Goal: Task Accomplishment & Management: Complete application form

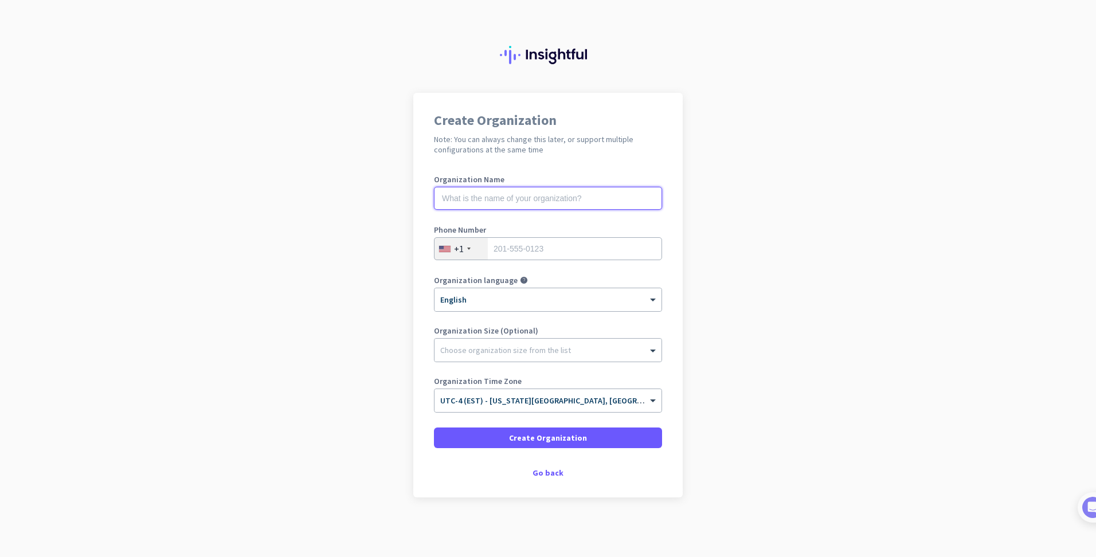
click at [505, 194] on input "text" at bounding box center [548, 198] width 228 height 23
click at [735, 205] on app-onboarding-organization "Create Organization Note: You can always change this later, or support multiple…" at bounding box center [548, 324] width 1096 height 462
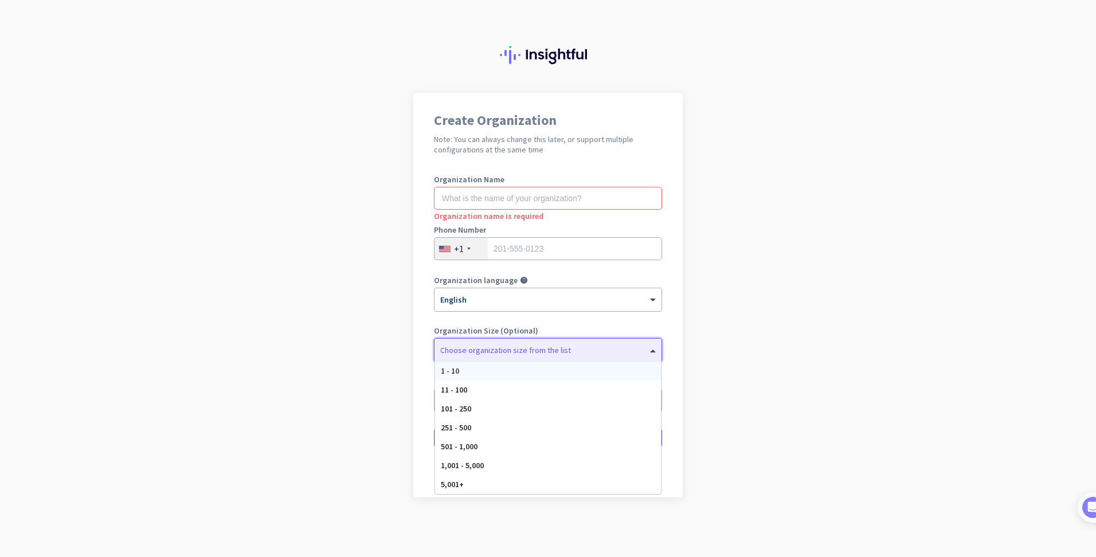
click at [651, 354] on span at bounding box center [654, 349] width 14 height 11
click at [723, 314] on app-onboarding-organization "Create Organization Note: You can always change this later, or support multiple…" at bounding box center [548, 324] width 1096 height 462
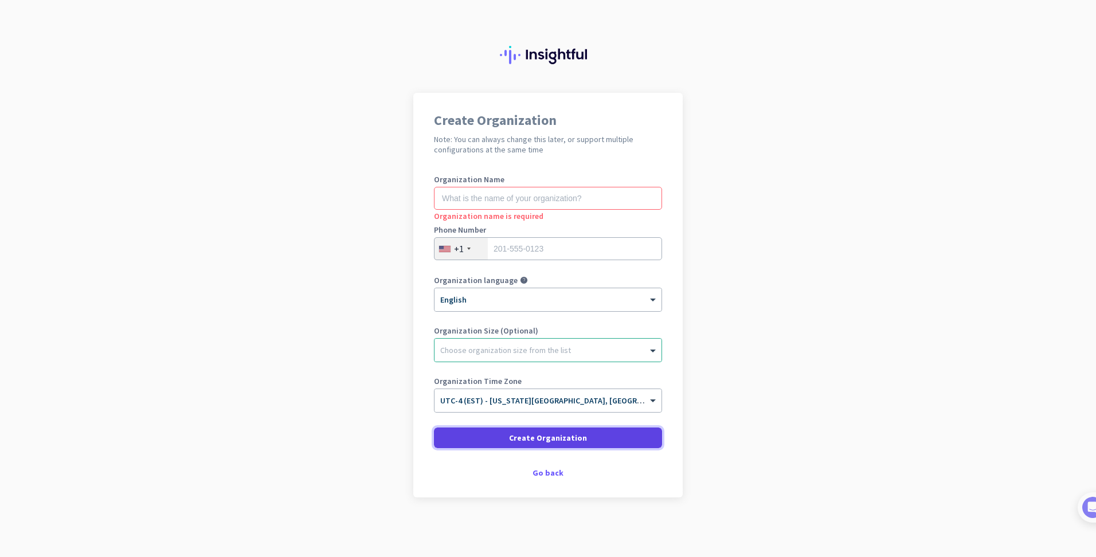
click at [553, 428] on span at bounding box center [548, 438] width 228 height 28
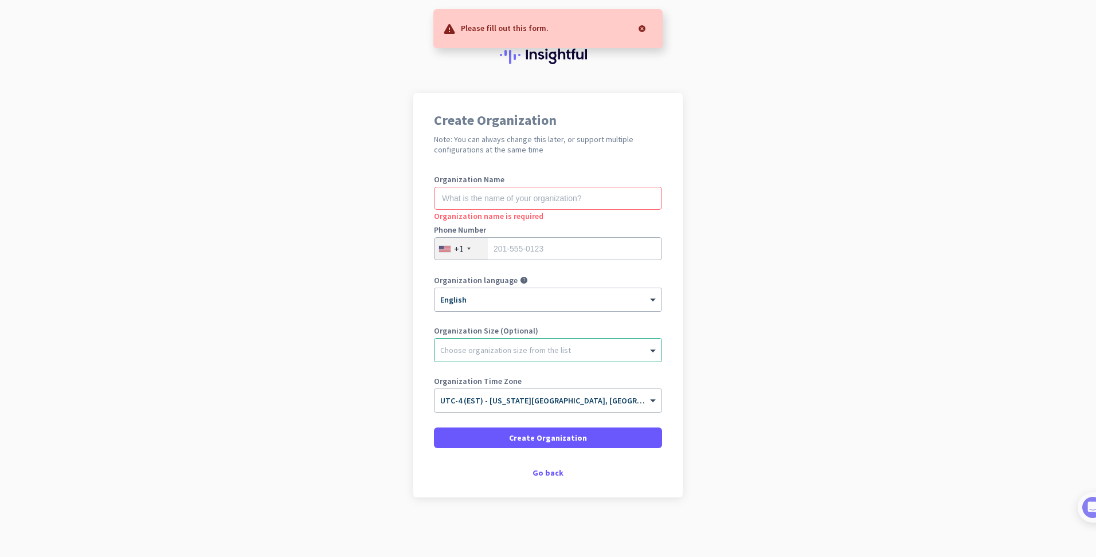
click at [825, 287] on app-onboarding-organization "Create Organization Note: You can always change this later, or support multiple…" at bounding box center [548, 324] width 1096 height 462
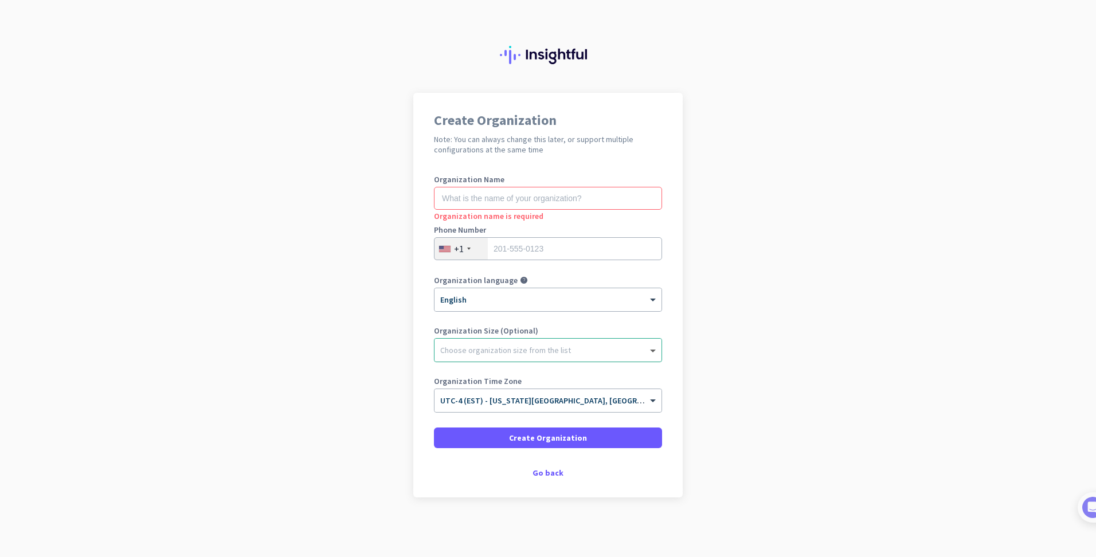
click at [655, 350] on span at bounding box center [654, 349] width 14 height 11
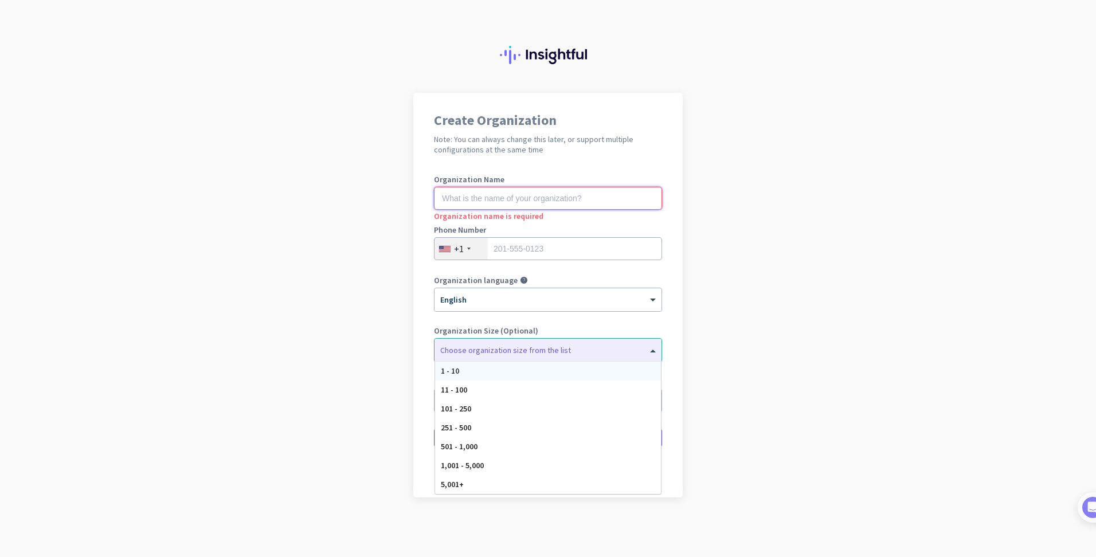
click at [508, 194] on input "text" at bounding box center [548, 198] width 228 height 23
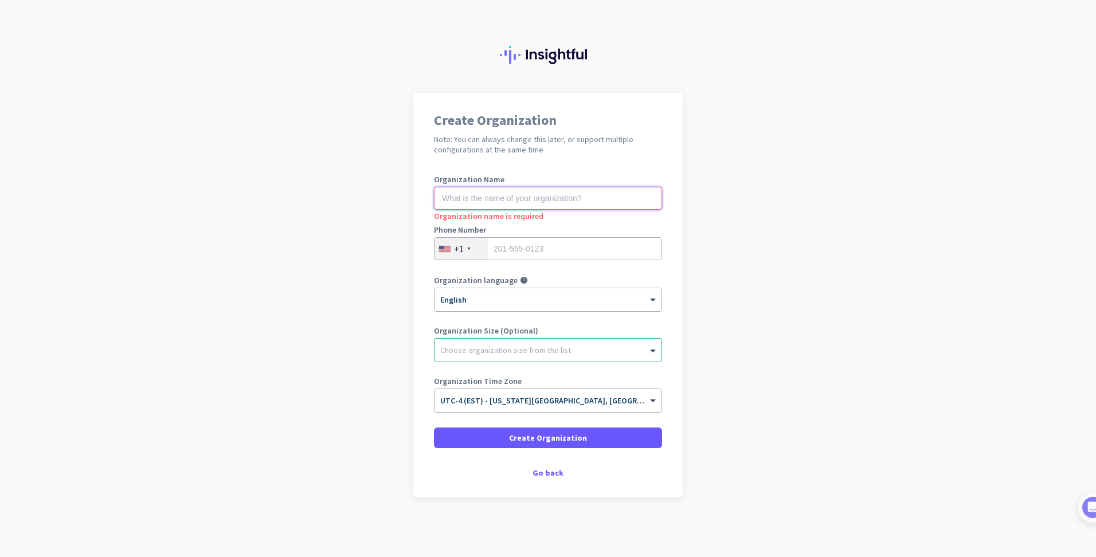
type input "941458282"
type input "6128875767"
click at [532, 199] on input "941458282" at bounding box center [548, 198] width 228 height 23
click at [596, 167] on div "Create Organization Note: You can always change this later, or support multiple…" at bounding box center [547, 295] width 269 height 405
click at [516, 195] on input "941458282" at bounding box center [548, 198] width 228 height 23
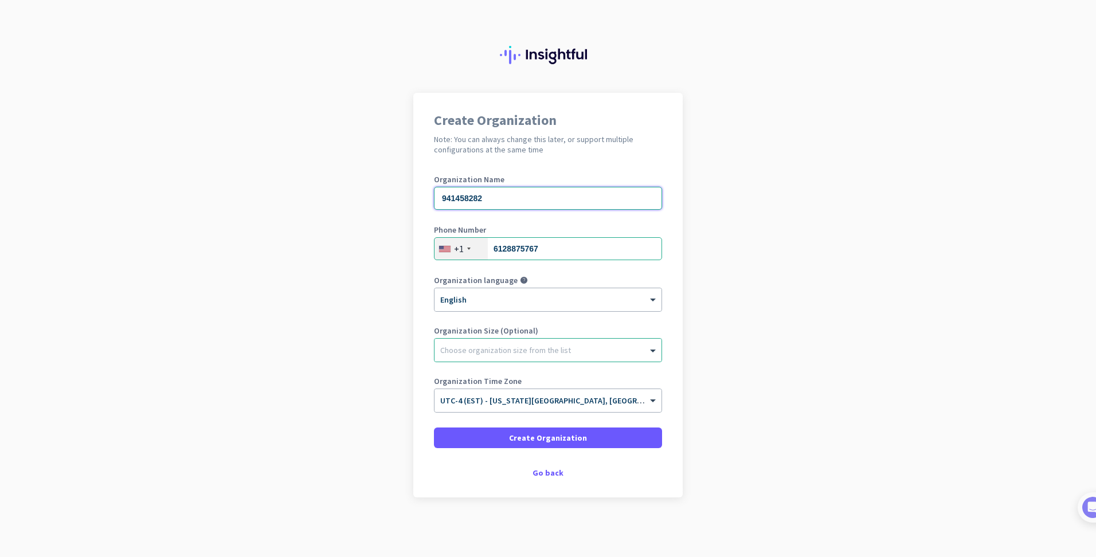
click at [516, 195] on input "941458282" at bounding box center [548, 198] width 228 height 23
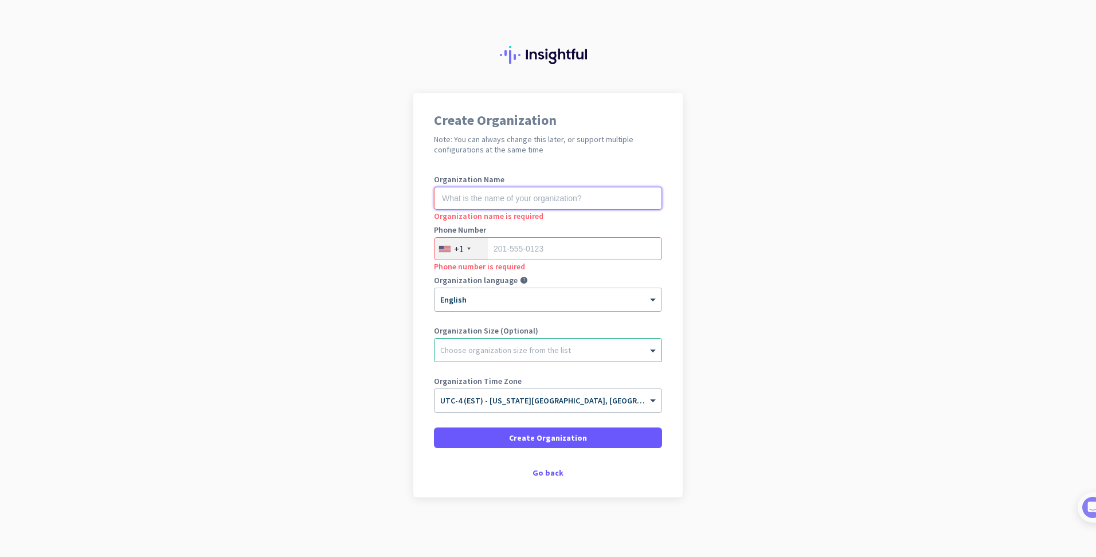
click at [526, 202] on input "text" at bounding box center [548, 198] width 228 height 23
type input "RecSol2024"
type input "6128875767"
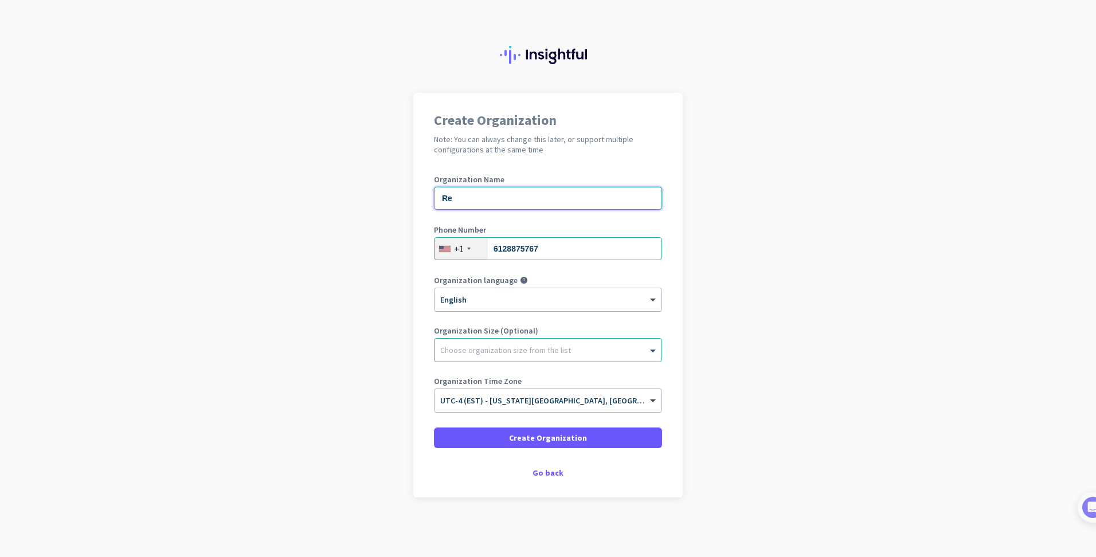
type input "R"
click at [492, 346] on div at bounding box center [547, 347] width 227 height 11
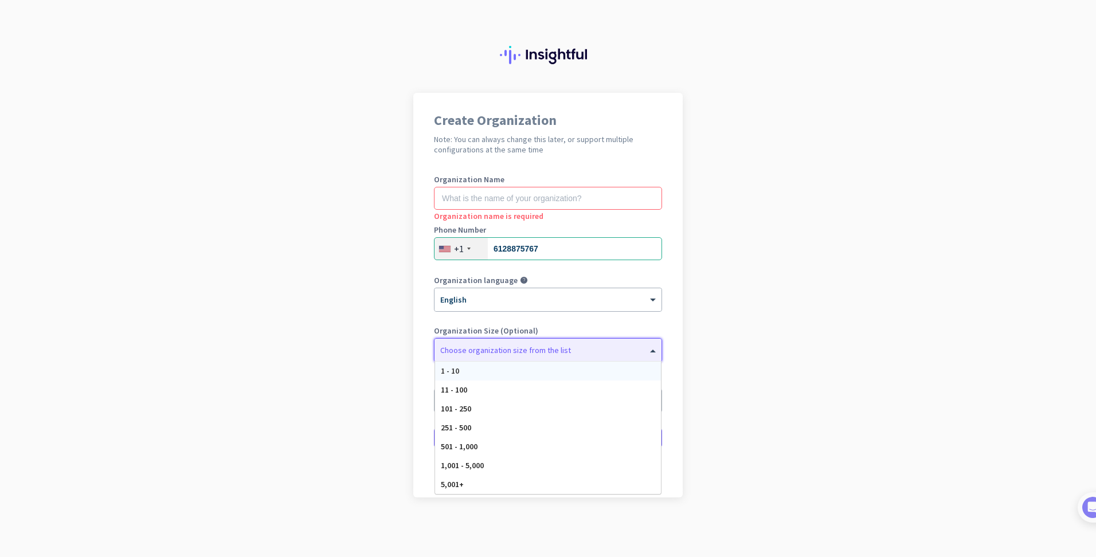
click at [758, 258] on app-onboarding-organization "Create Organization Note: You can always change this later, or support multiple…" at bounding box center [548, 324] width 1096 height 462
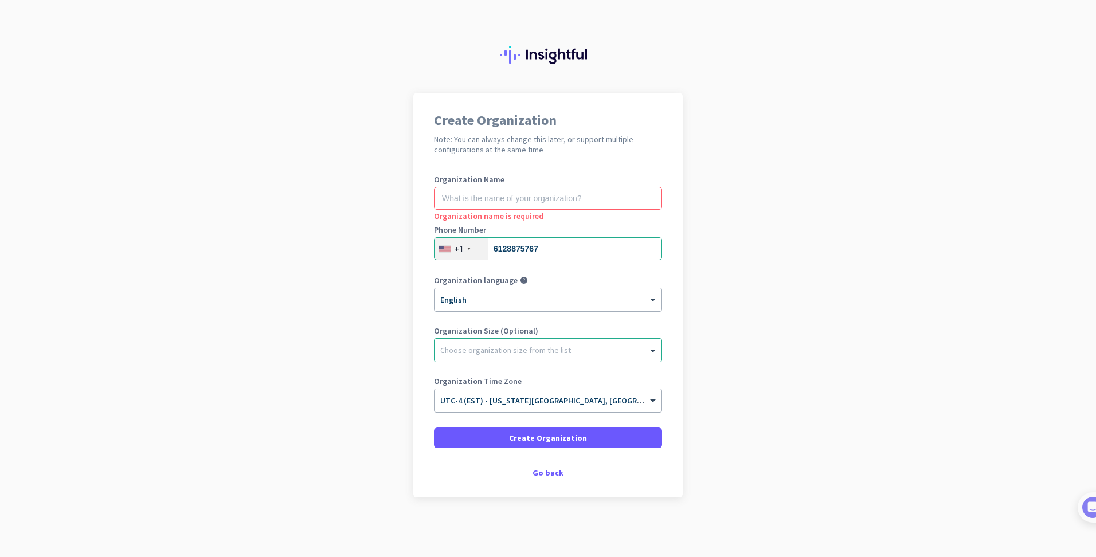
click at [758, 258] on app-onboarding-organization "Create Organization Note: You can always change this later, or support multiple…" at bounding box center [548, 324] width 1096 height 462
click at [529, 199] on input "text" at bounding box center [548, 198] width 228 height 23
type input "941458282"
type input "6128875767"
click at [500, 204] on input "941458282" at bounding box center [548, 198] width 228 height 23
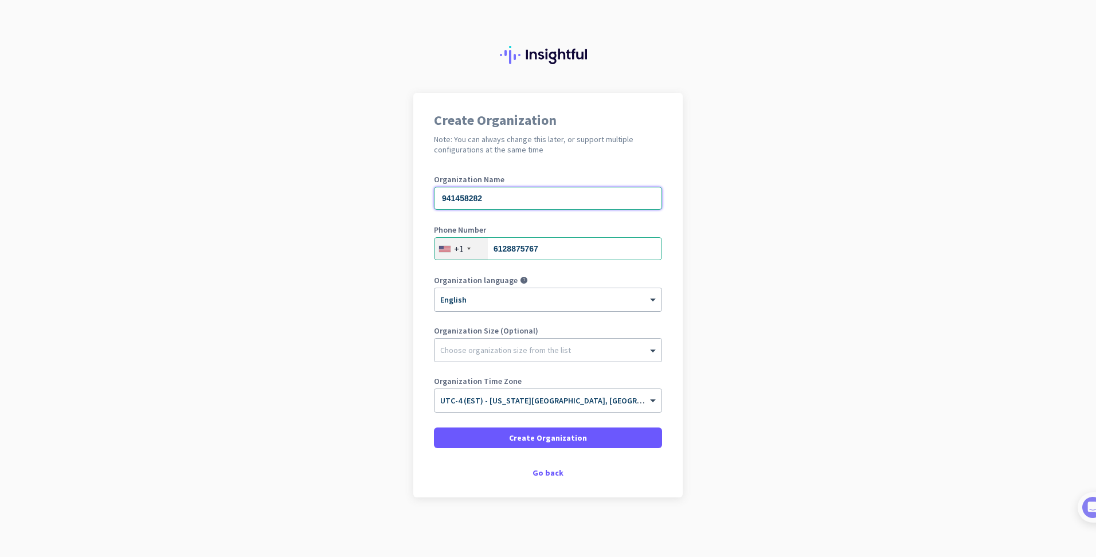
drag, startPoint x: 495, startPoint y: 202, endPoint x: 422, endPoint y: 191, distance: 74.2
click at [422, 191] on div "Create Organization Note: You can always change this later, or support multiple…" at bounding box center [547, 295] width 269 height 405
click at [496, 199] on input "941458282" at bounding box center [548, 198] width 228 height 23
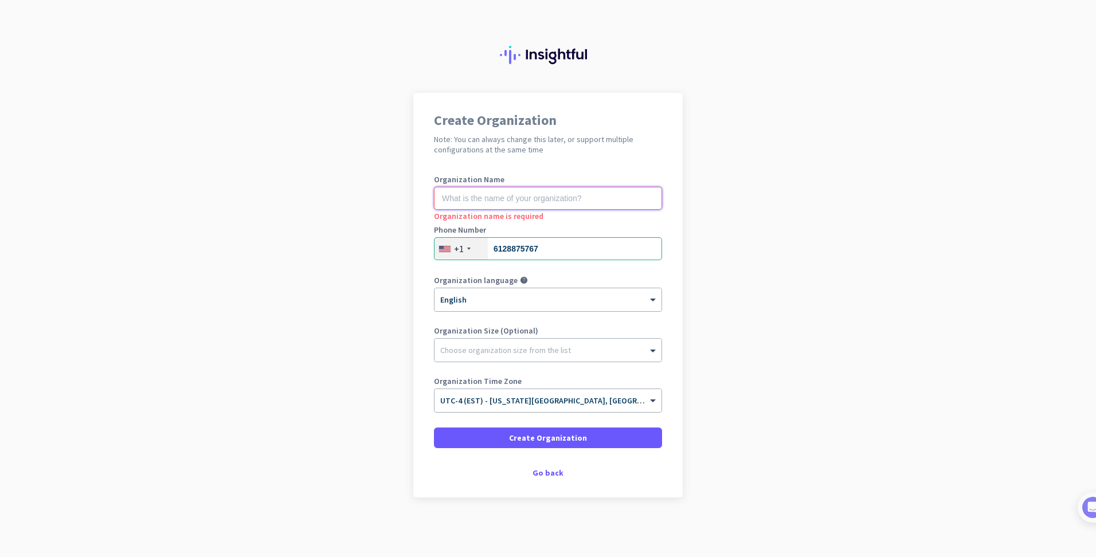
click at [475, 201] on input "text" at bounding box center [548, 198] width 228 height 23
click at [524, 201] on input "text" at bounding box center [548, 198] width 228 height 23
click at [745, 178] on app-onboarding-organization "Create Organization Note: You can always change this later, or support multiple…" at bounding box center [548, 324] width 1096 height 462
click at [571, 243] on input "6128875767" at bounding box center [548, 248] width 228 height 23
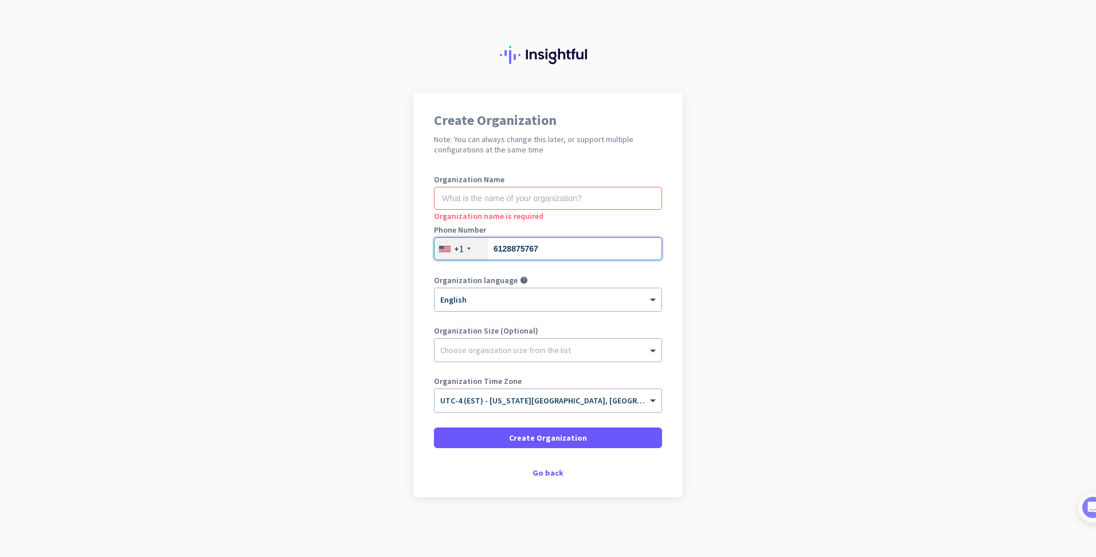
click at [571, 243] on input "6128875767" at bounding box center [548, 248] width 228 height 23
click at [733, 256] on app-onboarding-organization "Create Organization Note: You can always change this later, or support multiple…" at bounding box center [548, 324] width 1096 height 462
click at [651, 301] on span at bounding box center [654, 300] width 14 height 10
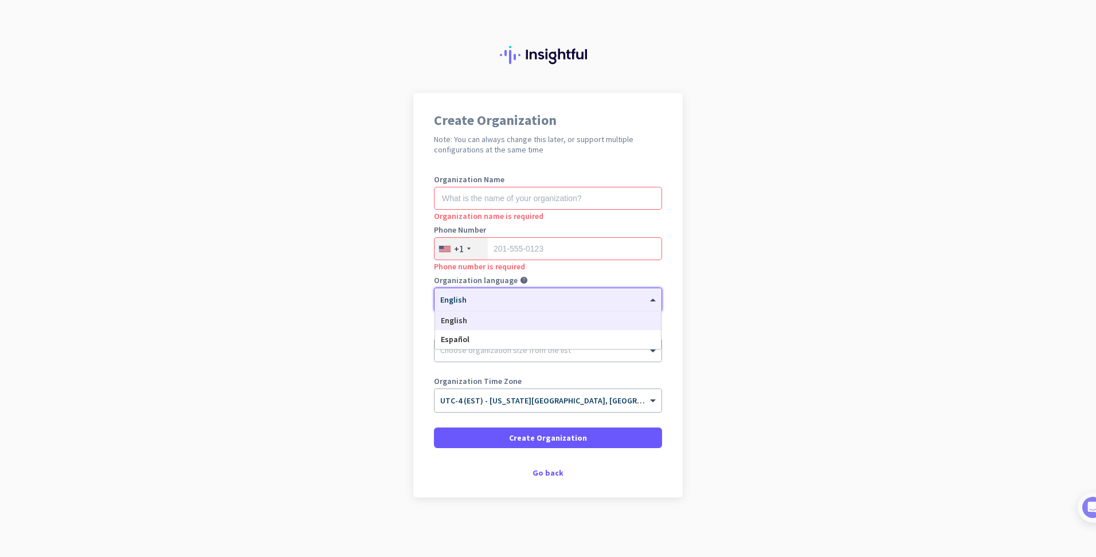
click at [710, 296] on app-onboarding-organization "Create Organization Note: You can always change this later, or support multiple…" at bounding box center [548, 324] width 1096 height 462
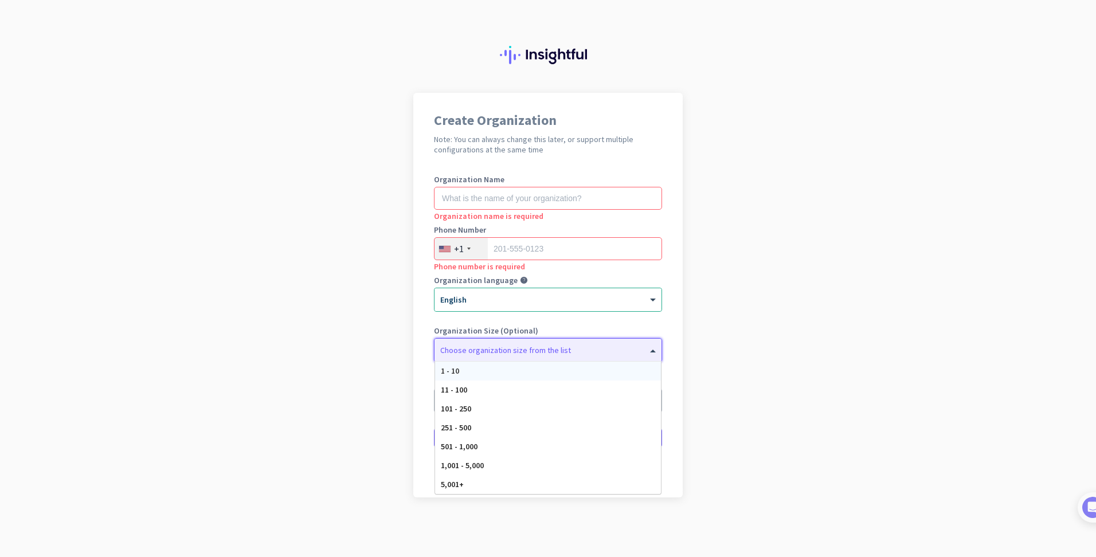
click at [575, 353] on div "Choose organization size from the list" at bounding box center [540, 350] width 213 height 10
click at [758, 364] on app-onboarding-organization "Create Organization Note: You can always change this later, or support multiple…" at bounding box center [548, 324] width 1096 height 462
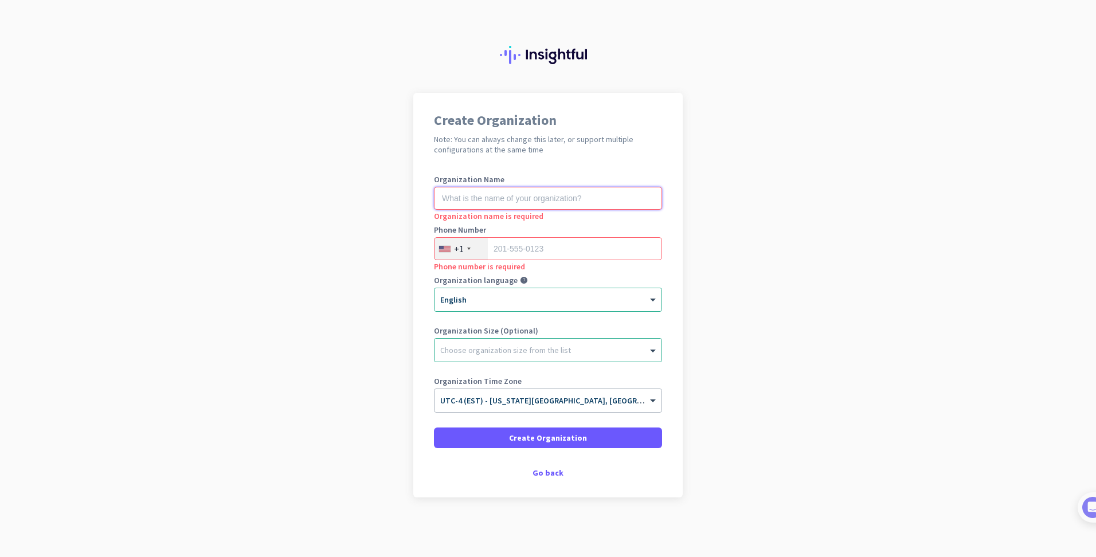
click at [452, 191] on input "text" at bounding box center [548, 198] width 228 height 23
type input "RSI"
click at [394, 175] on app-onboarding-organization "Create Organization Note: You can always change this later, or support multiple…" at bounding box center [548, 324] width 1096 height 462
click at [539, 244] on input "tel" at bounding box center [548, 248] width 228 height 23
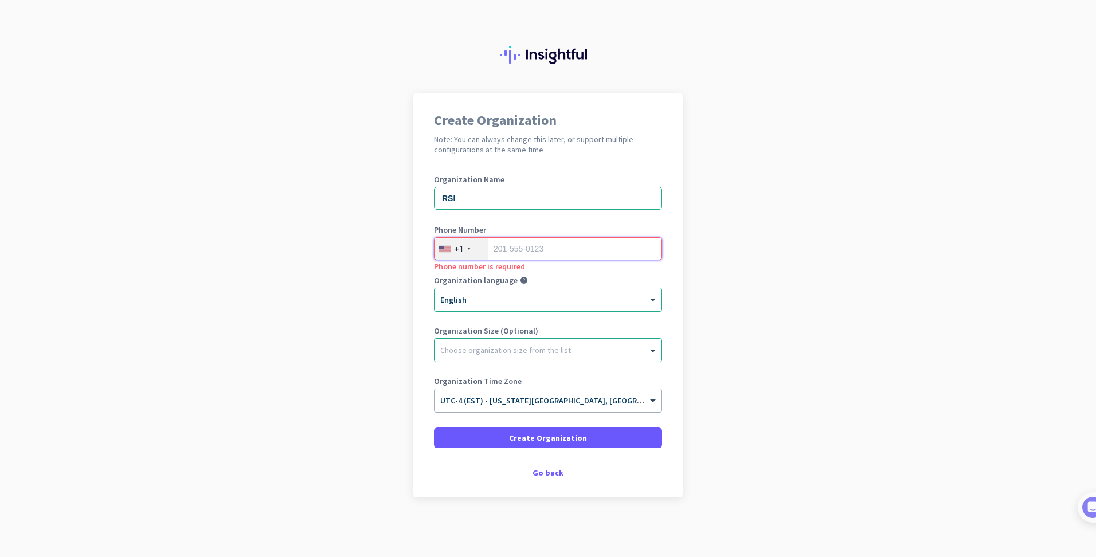
type input "6128875767"
click at [527, 347] on div at bounding box center [547, 347] width 227 height 11
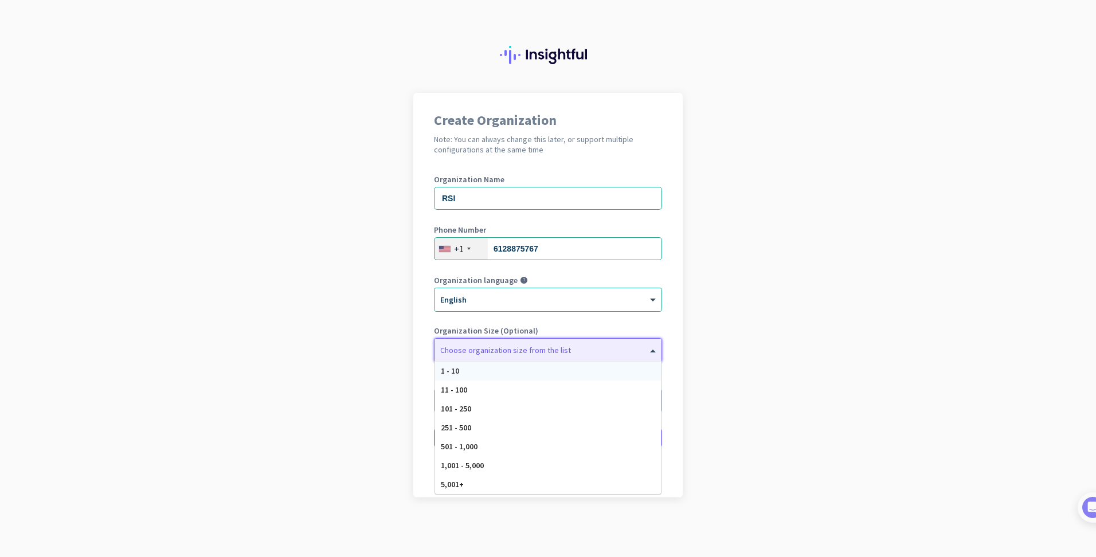
click at [455, 368] on span "1 - 10" at bounding box center [450, 371] width 18 height 10
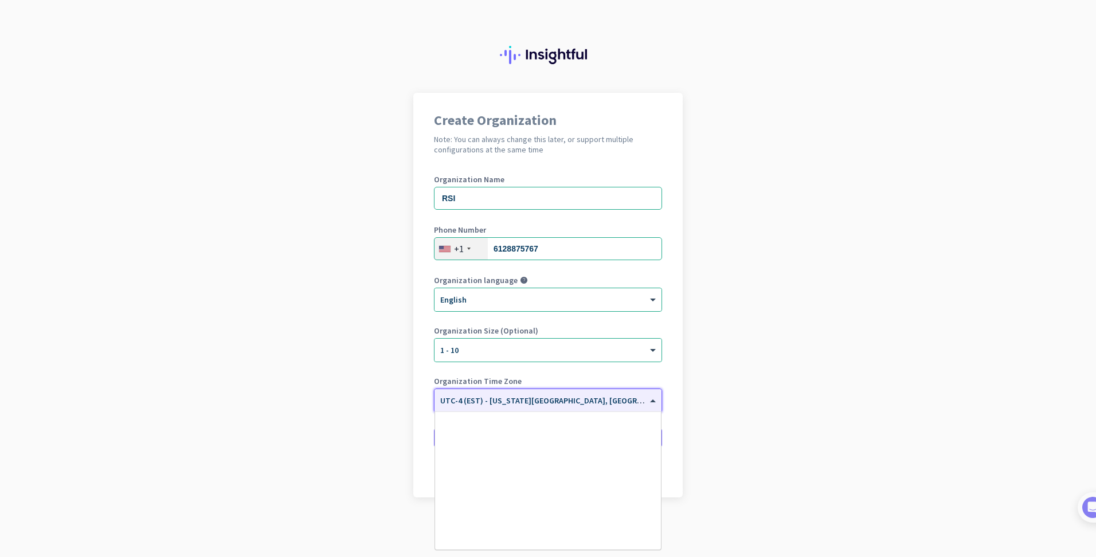
scroll to position [1324, 0]
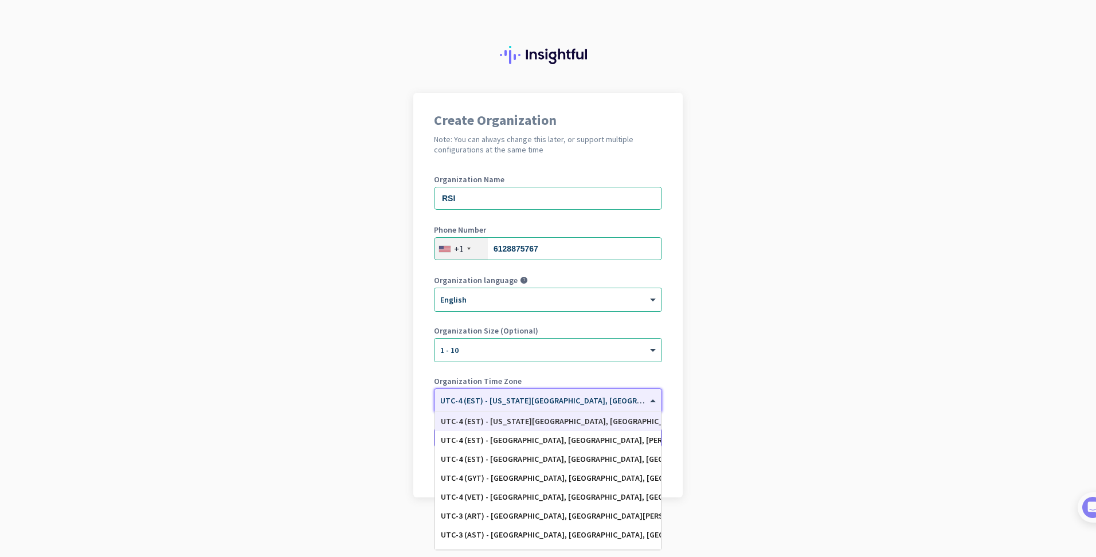
click at [654, 397] on span at bounding box center [654, 401] width 14 height 10
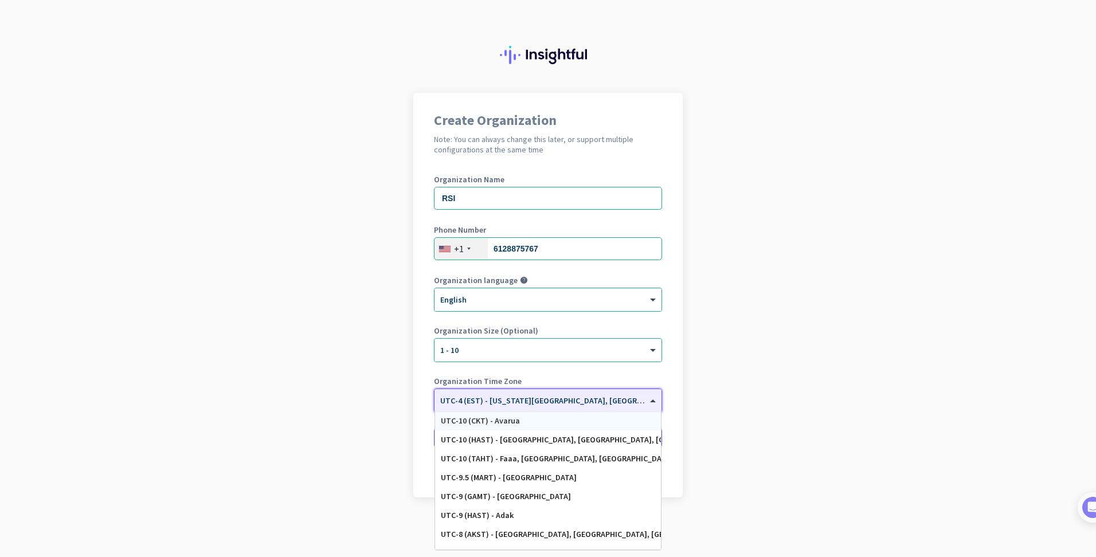
scroll to position [0, 0]
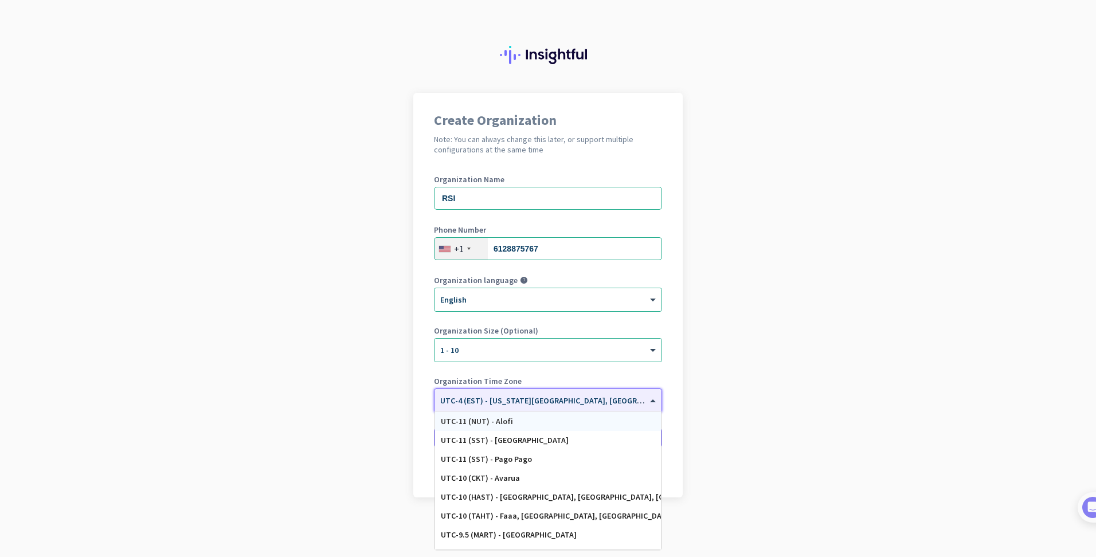
click at [712, 420] on app-onboarding-organization "Create Organization Note: You can always change this later, or support multiple…" at bounding box center [548, 324] width 1096 height 462
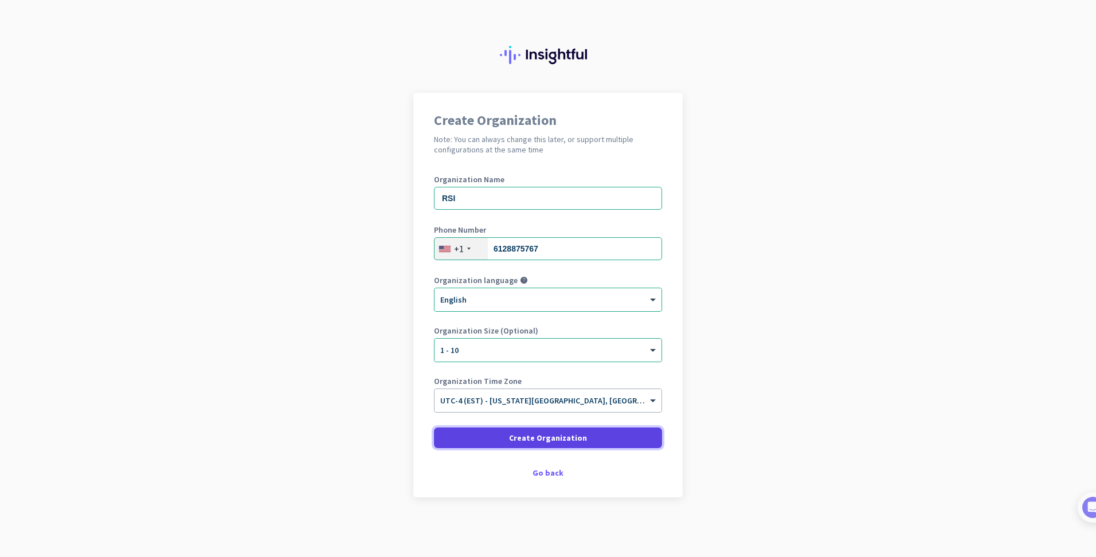
click at [587, 437] on span at bounding box center [548, 438] width 228 height 28
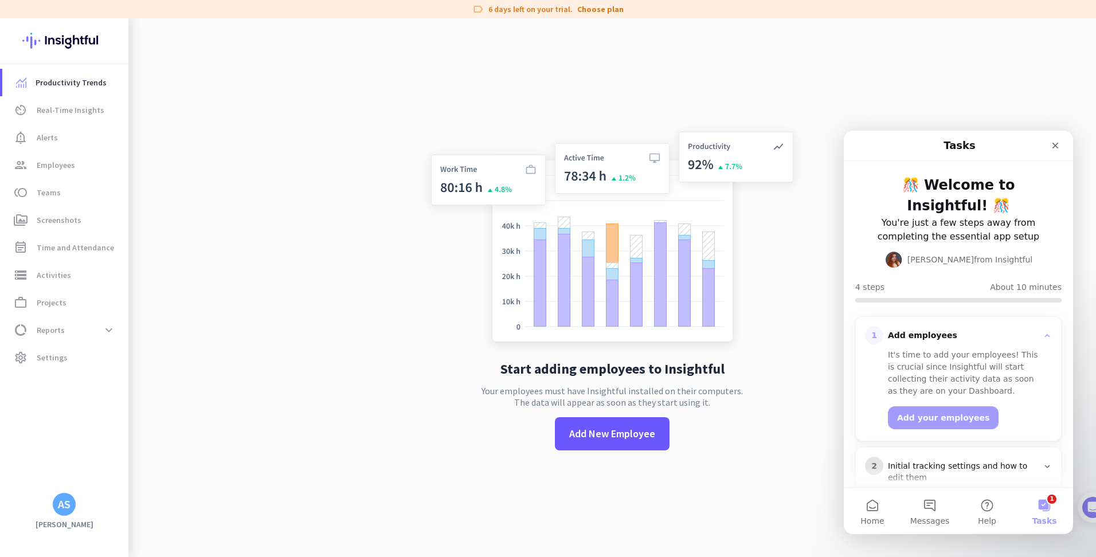
click at [1045, 520] on span "Tasks" at bounding box center [1044, 521] width 25 height 8
click at [1047, 514] on button "1 Tasks" at bounding box center [1044, 511] width 57 height 46
click at [1047, 508] on button "1 Tasks" at bounding box center [1044, 511] width 57 height 46
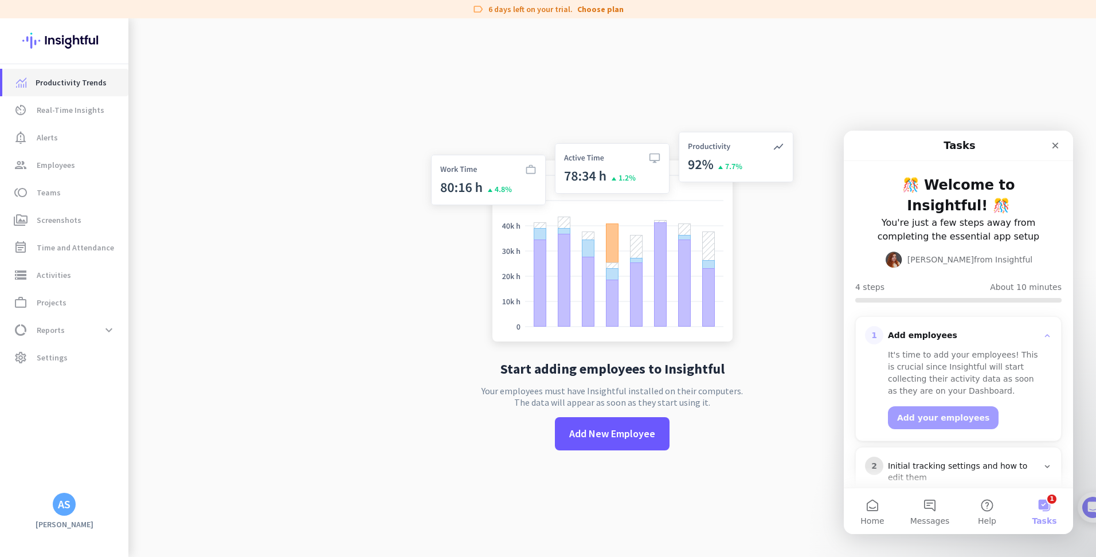
click at [66, 83] on span "Productivity Trends" at bounding box center [71, 83] width 71 height 14
click at [64, 109] on span "Real-Time Insights" at bounding box center [71, 110] width 68 height 14
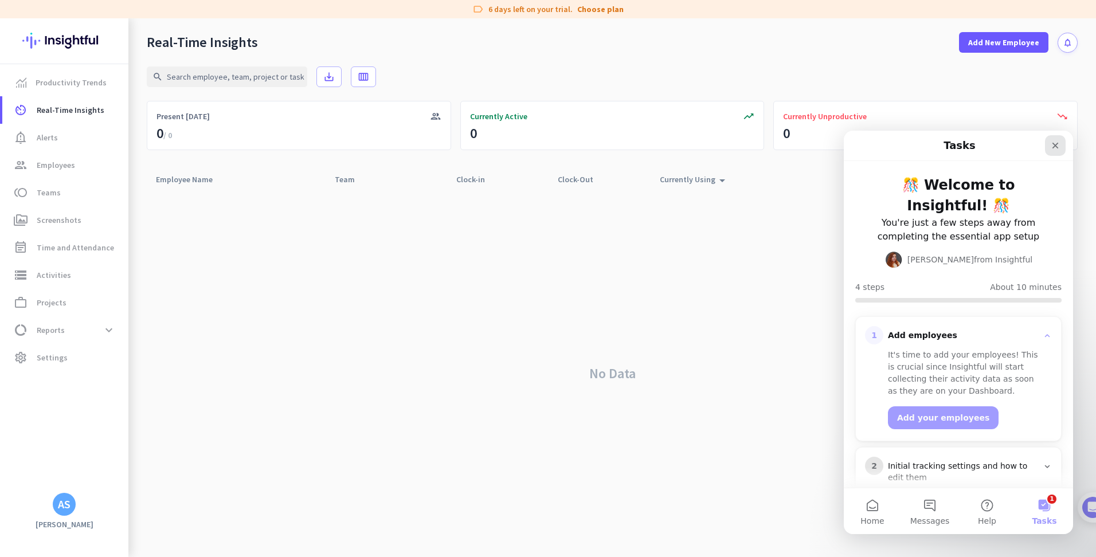
click at [1054, 144] on icon "Close" at bounding box center [1055, 146] width 6 height 6
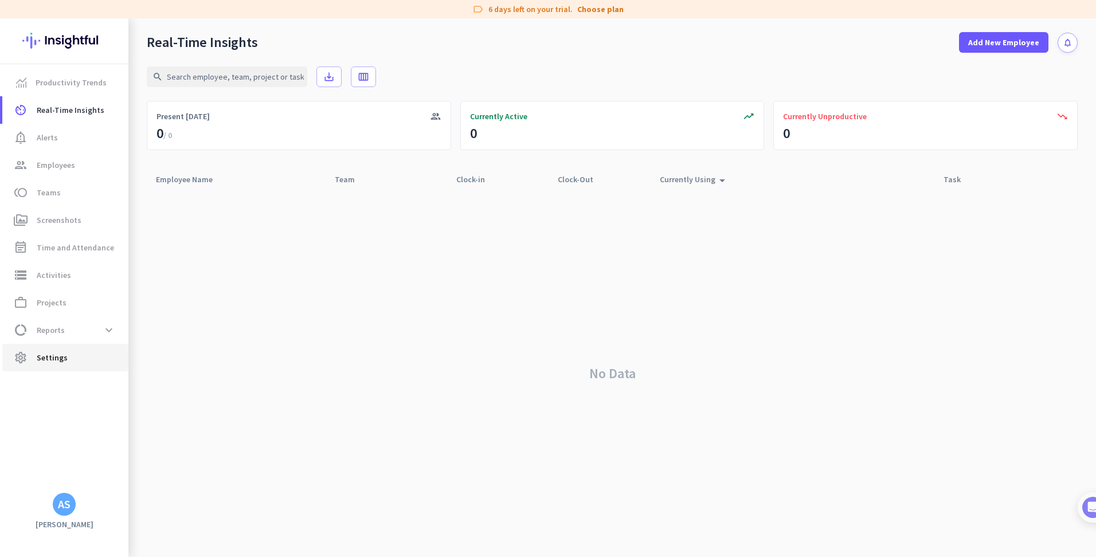
click at [64, 361] on span "Settings" at bounding box center [52, 358] width 31 height 14
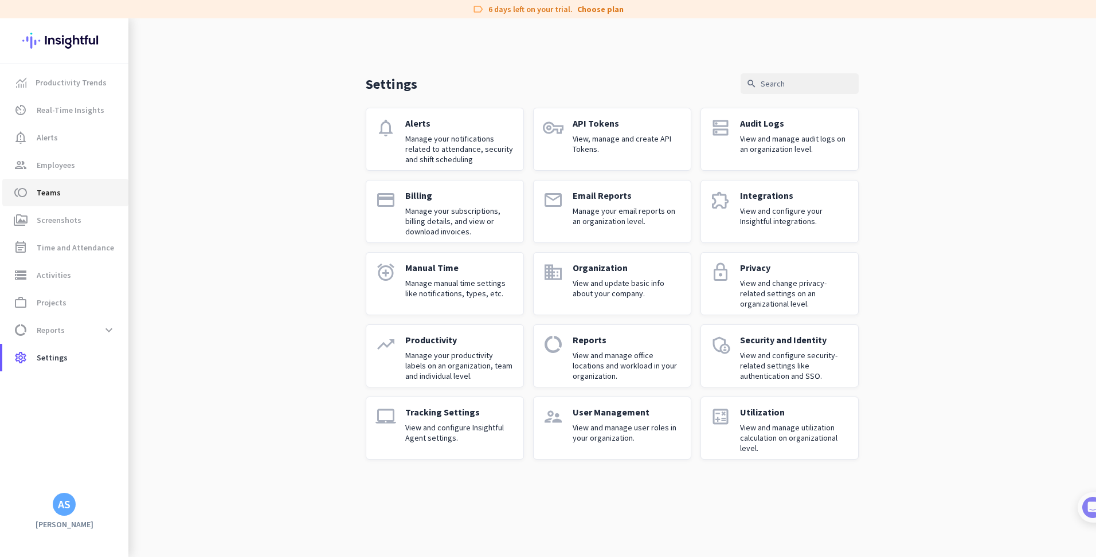
click at [48, 188] on span "Teams" at bounding box center [49, 193] width 24 height 14
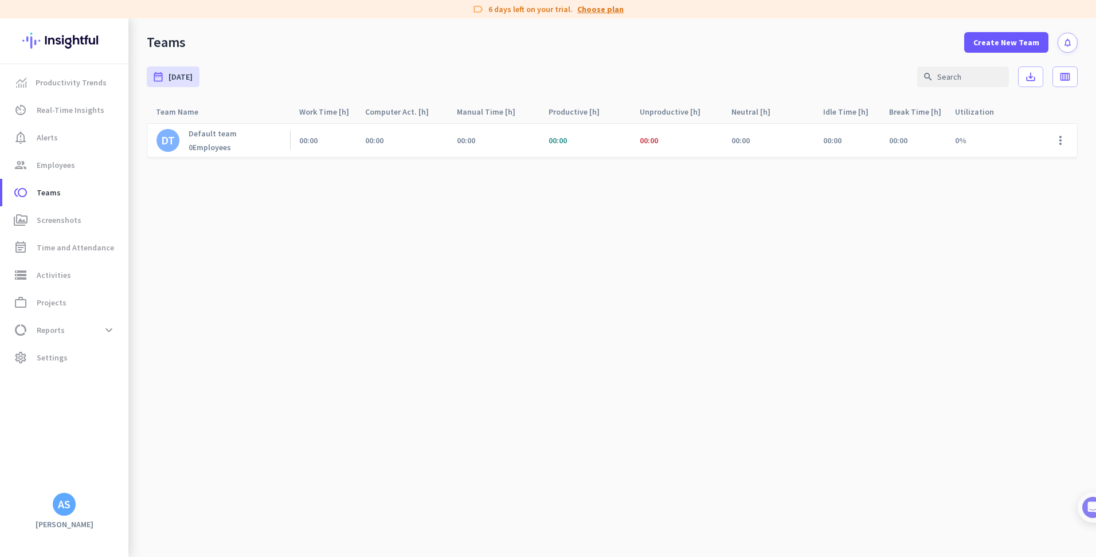
click at [599, 6] on link "Choose plan" at bounding box center [600, 8] width 46 height 11
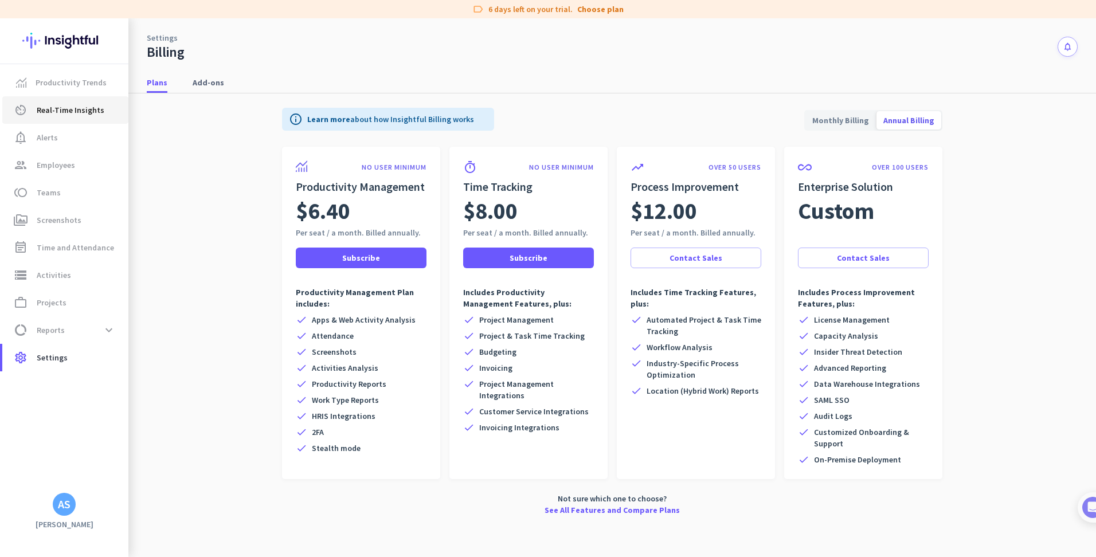
click at [46, 111] on span "Real-Time Insights" at bounding box center [71, 110] width 68 height 14
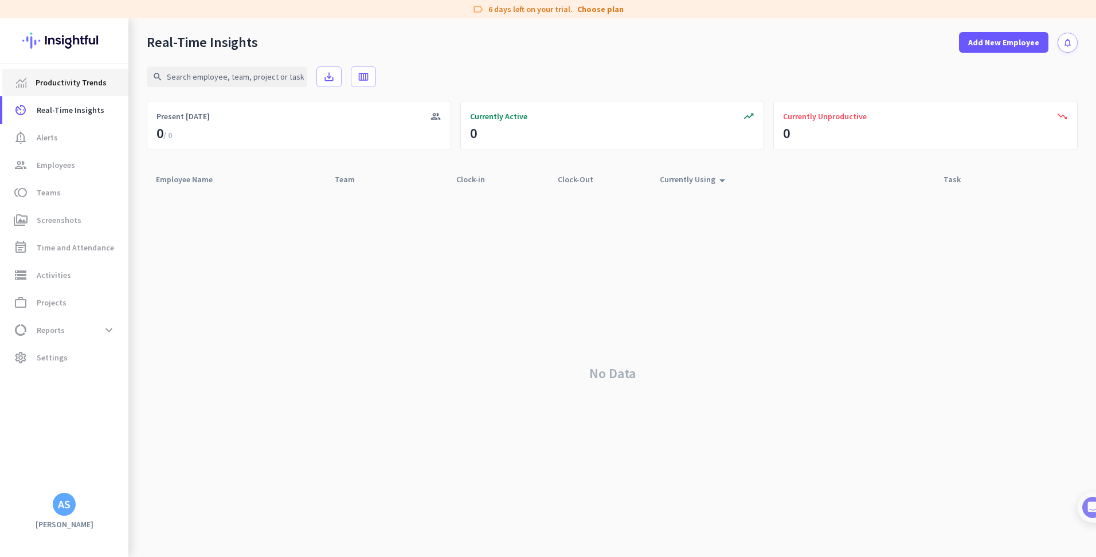
click at [46, 84] on span "Productivity Trends" at bounding box center [71, 83] width 71 height 14
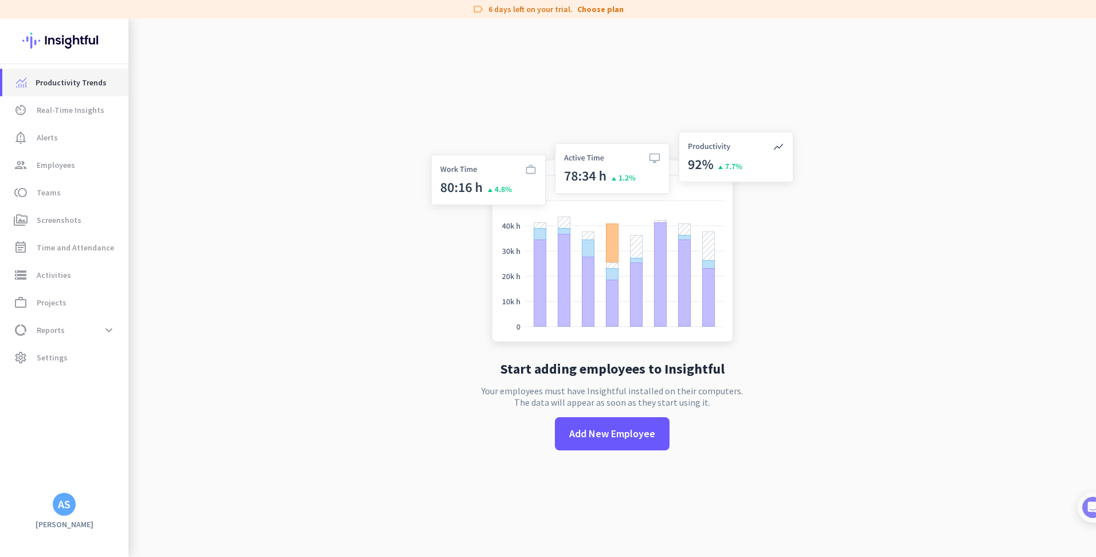
scroll to position [18, 0]
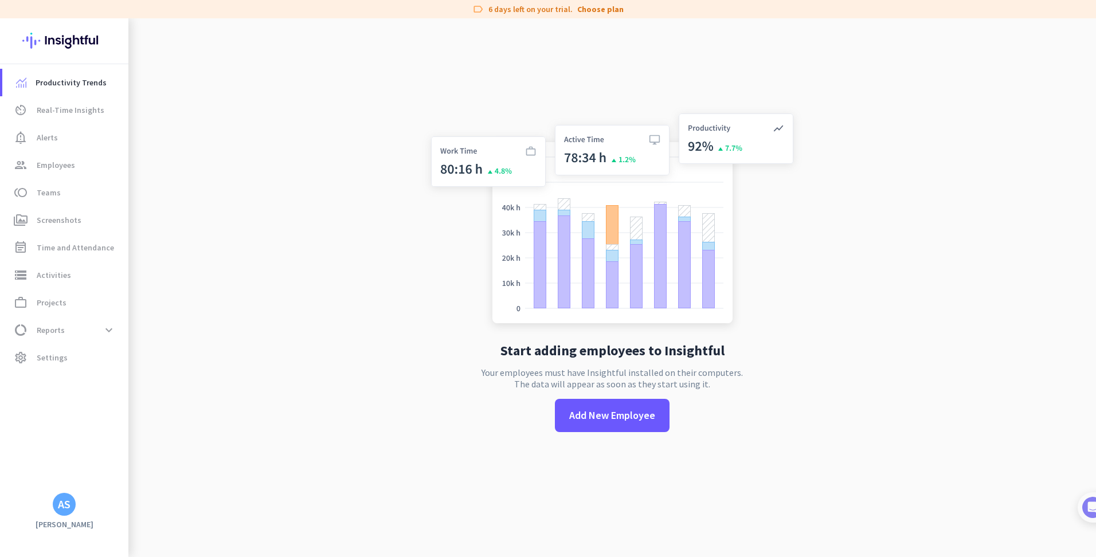
click at [229, 107] on app-no-employees "Start adding employees to Insightful Your employees must have Insightful instal…" at bounding box center [612, 278] width 968 height 557
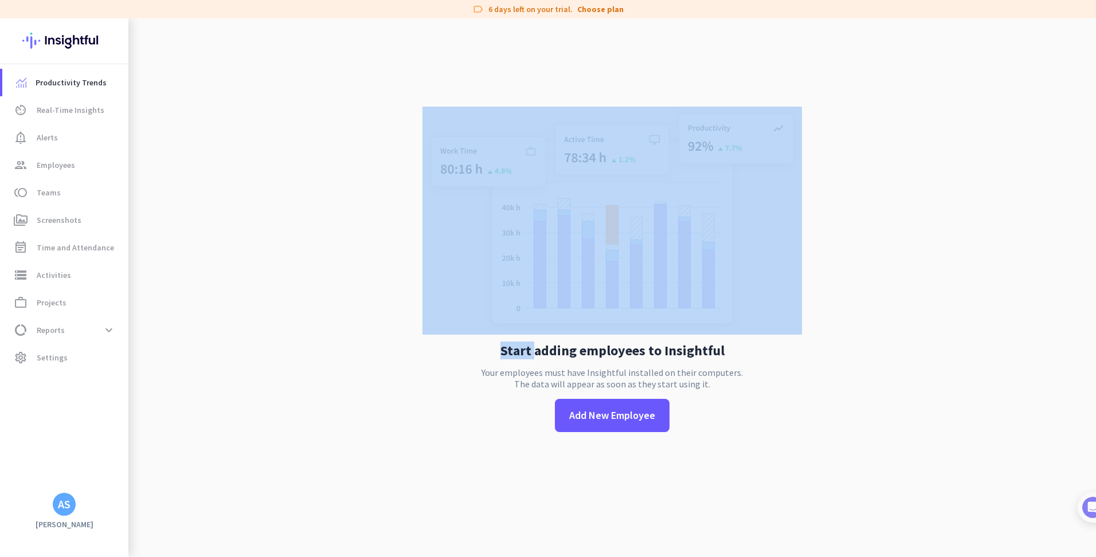
click at [68, 43] on img at bounding box center [64, 40] width 84 height 45
click at [178, 86] on app-no-employees "Start adding employees to Insightful Your employees must have Insightful instal…" at bounding box center [612, 278] width 968 height 557
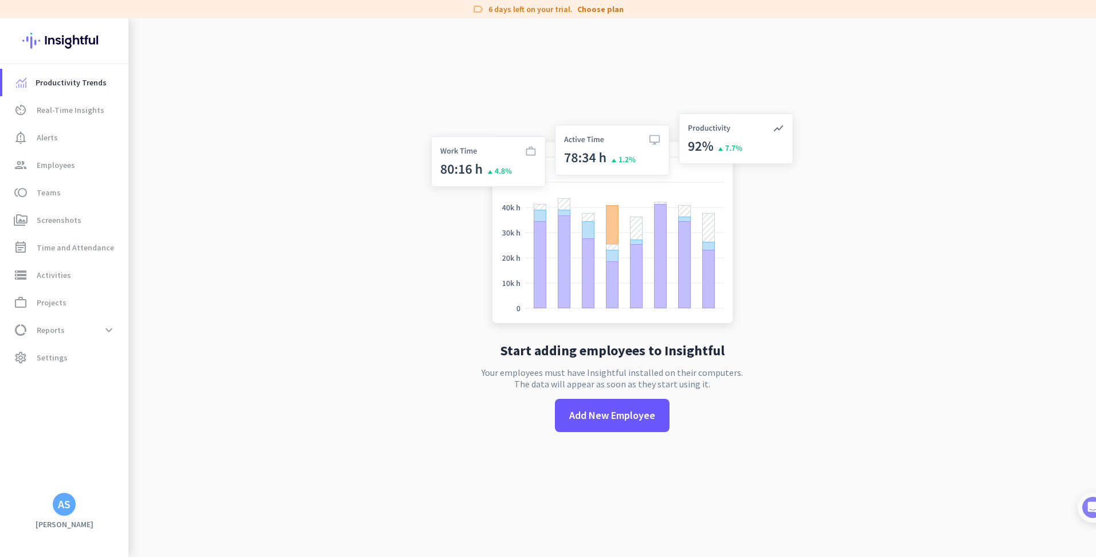
click at [178, 86] on app-no-employees "Start adding employees to Insightful Your employees must have Insightful instal…" at bounding box center [612, 278] width 968 height 557
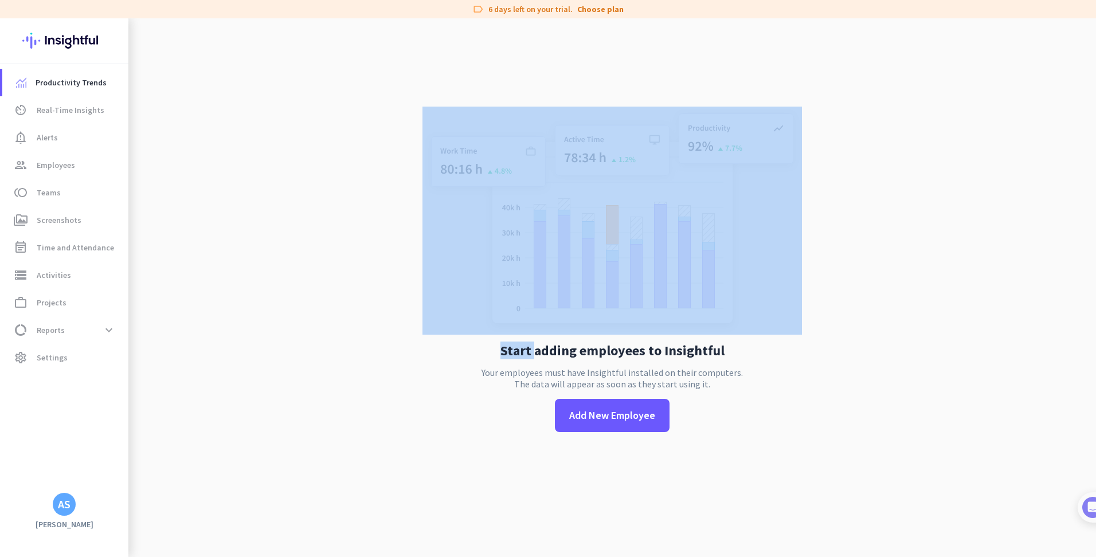
drag, startPoint x: 178, startPoint y: 86, endPoint x: 80, endPoint y: 36, distance: 110.0
click at [80, 36] on img at bounding box center [64, 40] width 84 height 45
click at [521, 274] on img at bounding box center [611, 221] width 379 height 228
click at [946, 310] on app-no-employees "Start adding employees to Insightful Your employees must have Insightful instal…" at bounding box center [612, 278] width 968 height 557
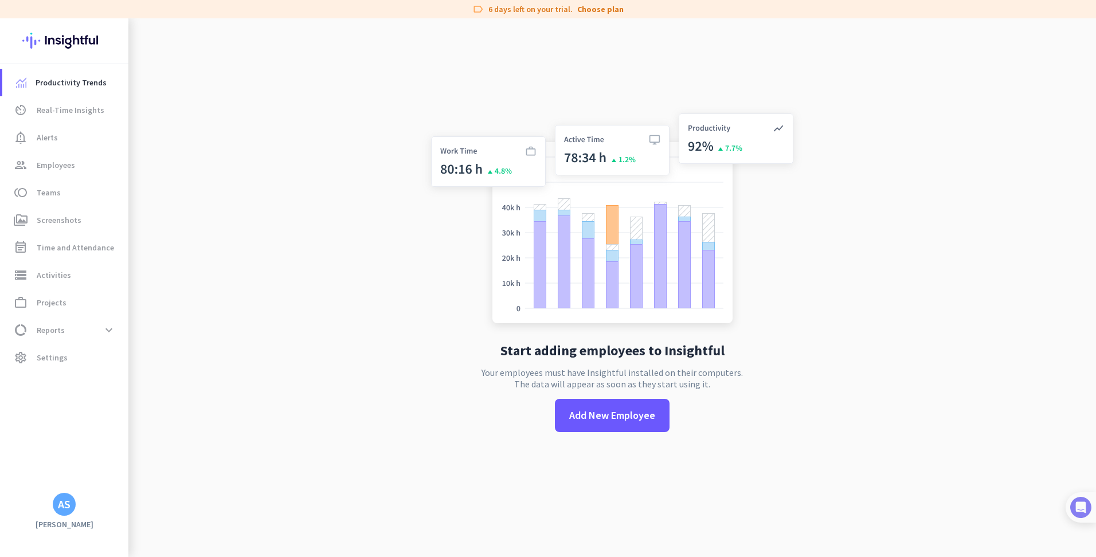
click at [1080, 510] on img at bounding box center [1080, 507] width 21 height 21
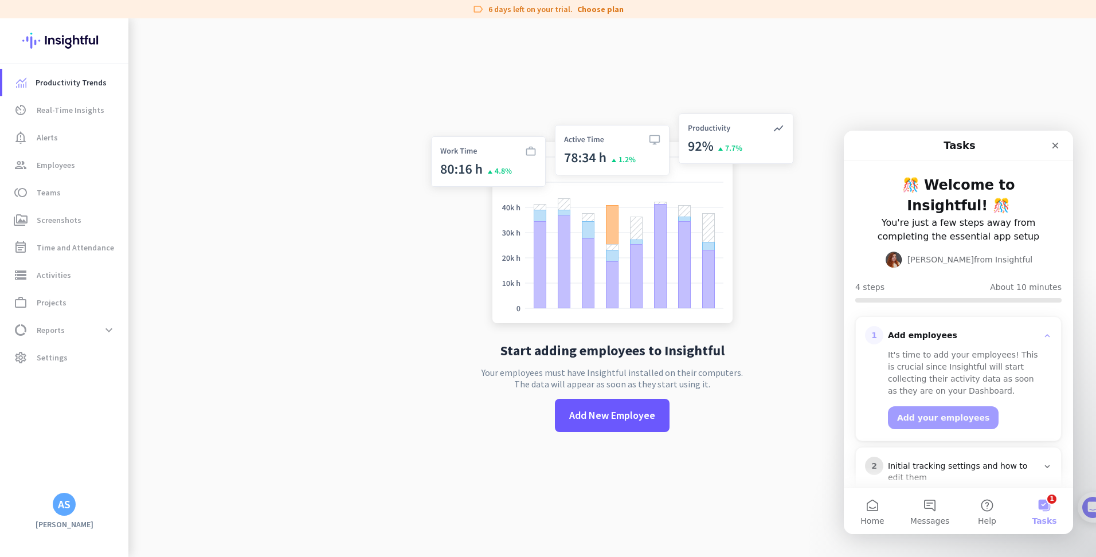
click at [1048, 512] on button "1 Tasks" at bounding box center [1044, 511] width 57 height 46
click at [926, 520] on span "Messages" at bounding box center [930, 521] width 40 height 8
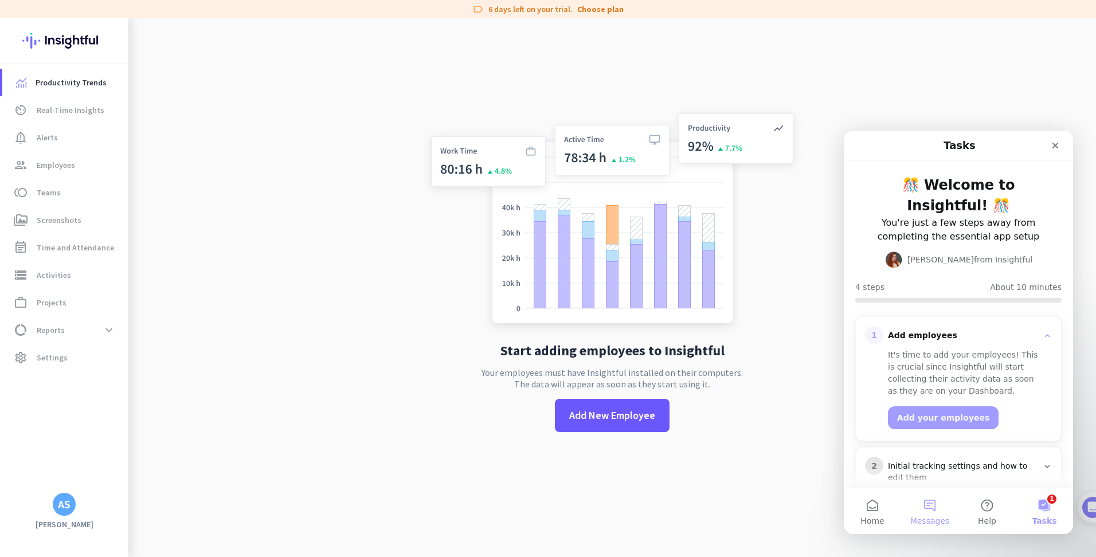
click at [926, 520] on main "Tasks 🎊 Welcome to Insightful! 🎊 You're just a few steps away from completing t…" at bounding box center [958, 333] width 229 height 404
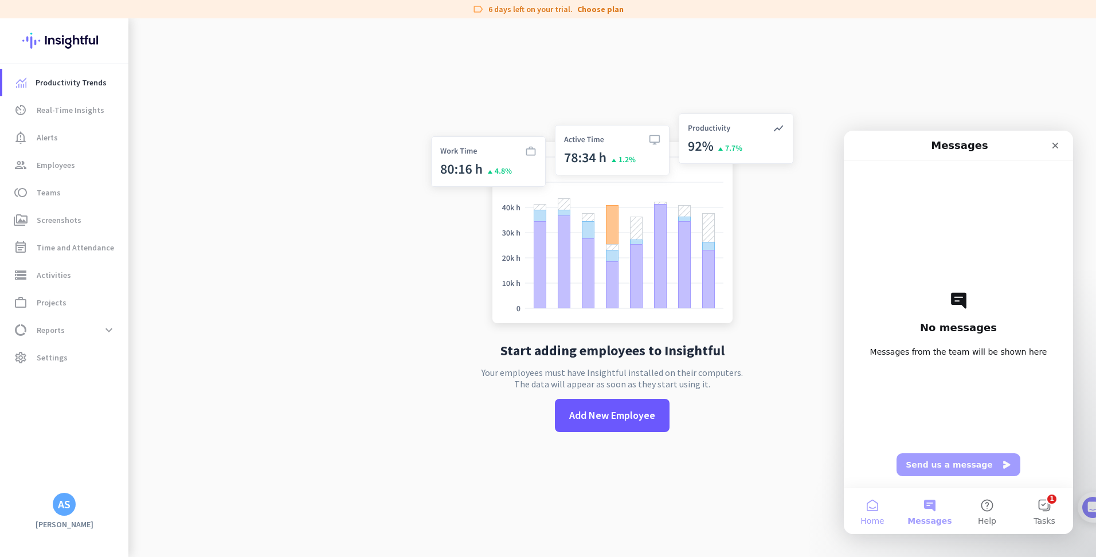
click at [845, 511] on button "Home" at bounding box center [872, 511] width 57 height 46
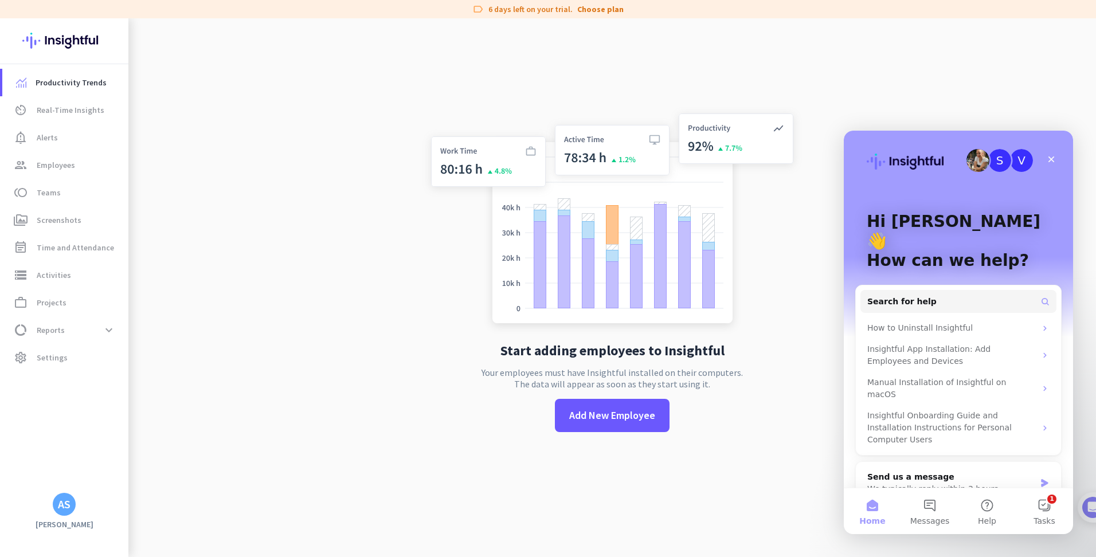
click at [871, 511] on button "Home" at bounding box center [872, 511] width 57 height 46
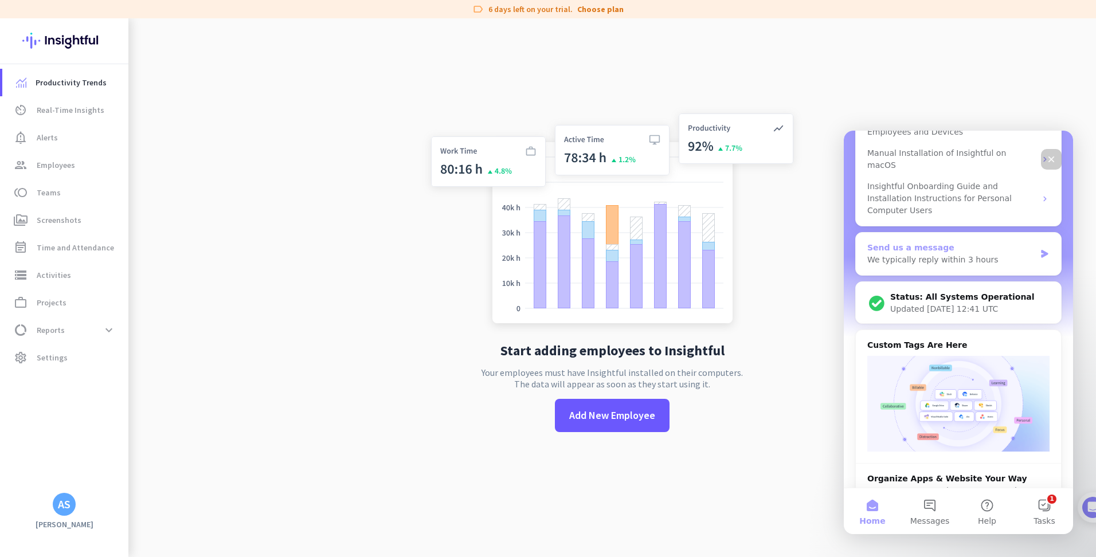
scroll to position [508, 0]
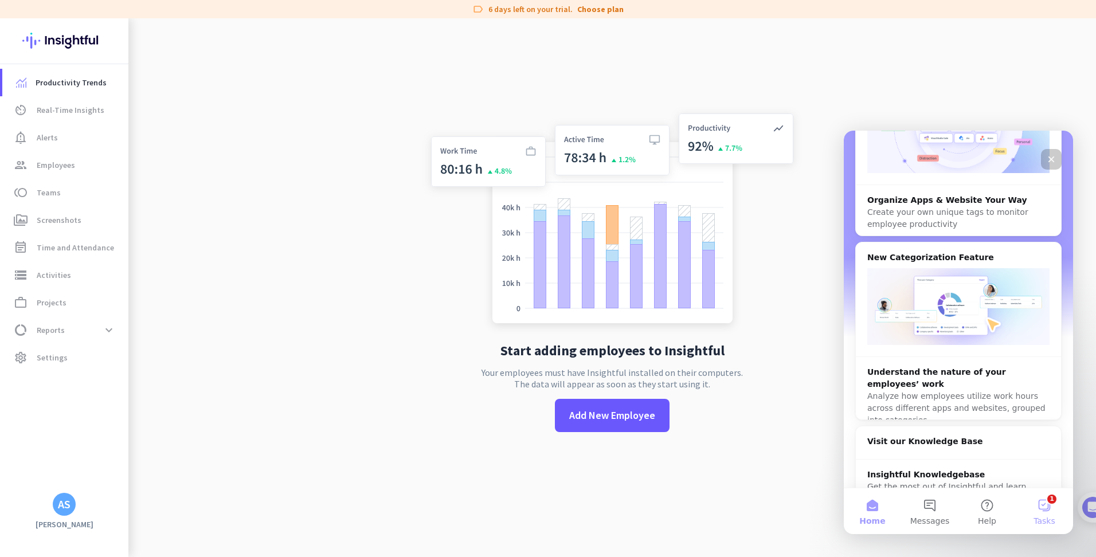
click at [1040, 503] on button "1 Tasks" at bounding box center [1044, 511] width 57 height 46
click at [1040, 503] on main "S V Hi [PERSON_NAME] 👋 How can we help? Search for help How to Uninstall Insigh…" at bounding box center [958, 333] width 229 height 404
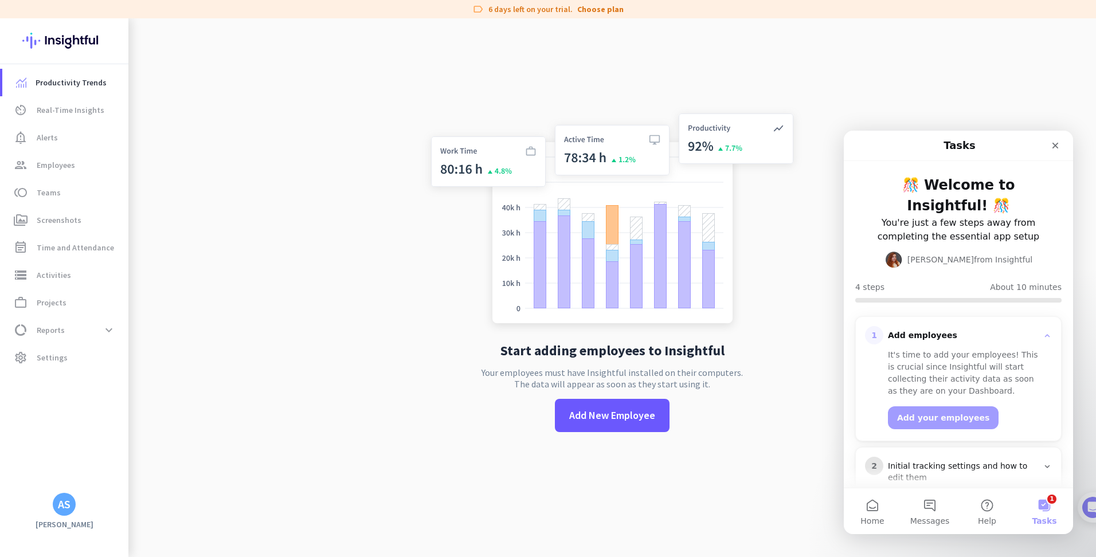
scroll to position [109, 0]
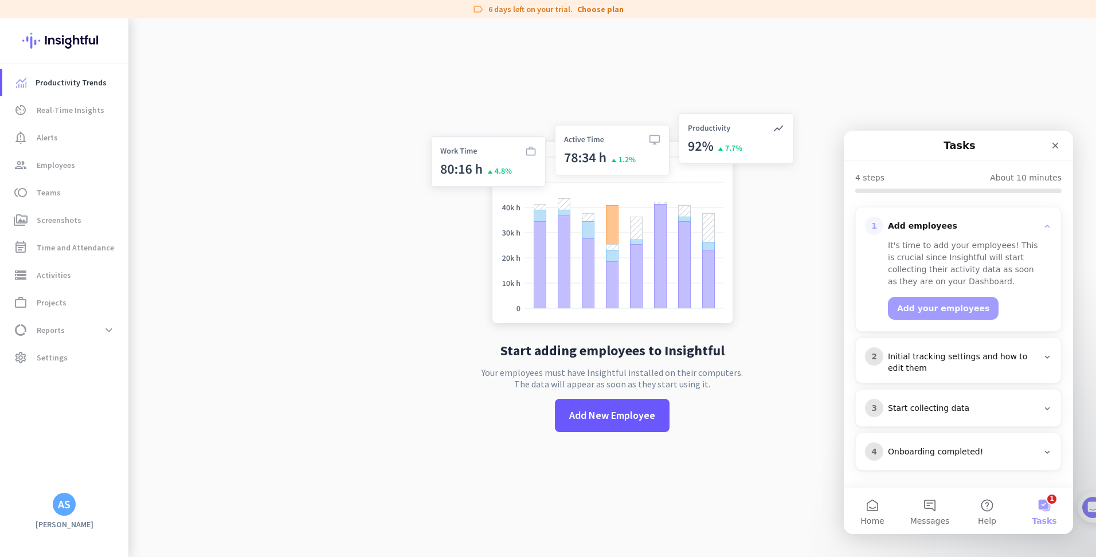
click at [1045, 358] on icon "Intercom messenger" at bounding box center [1047, 357] width 5 height 3
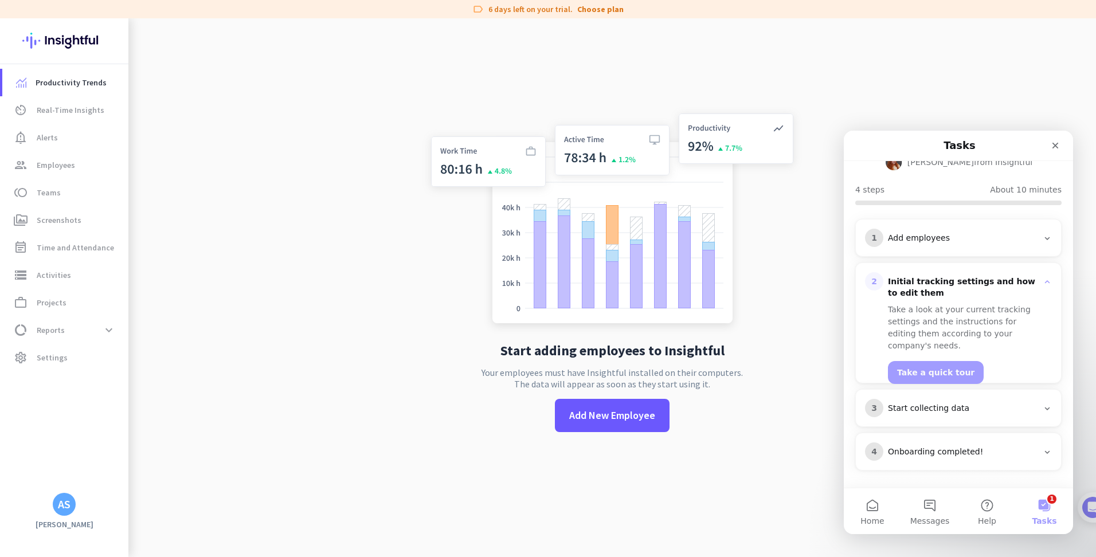
scroll to position [0, 0]
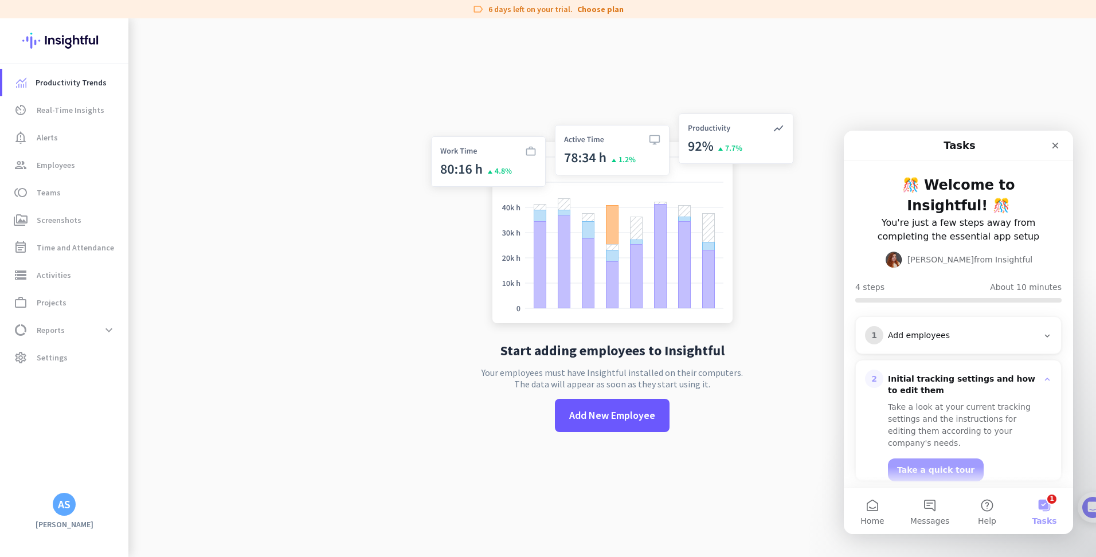
click at [1043, 334] on icon "Intercom messenger" at bounding box center [1047, 335] width 9 height 9
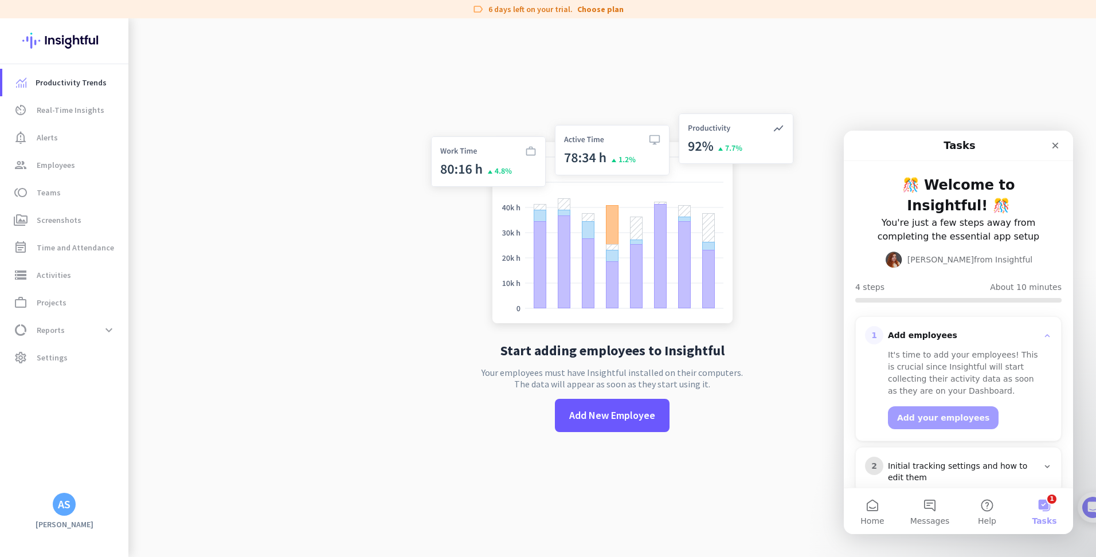
scroll to position [109, 0]
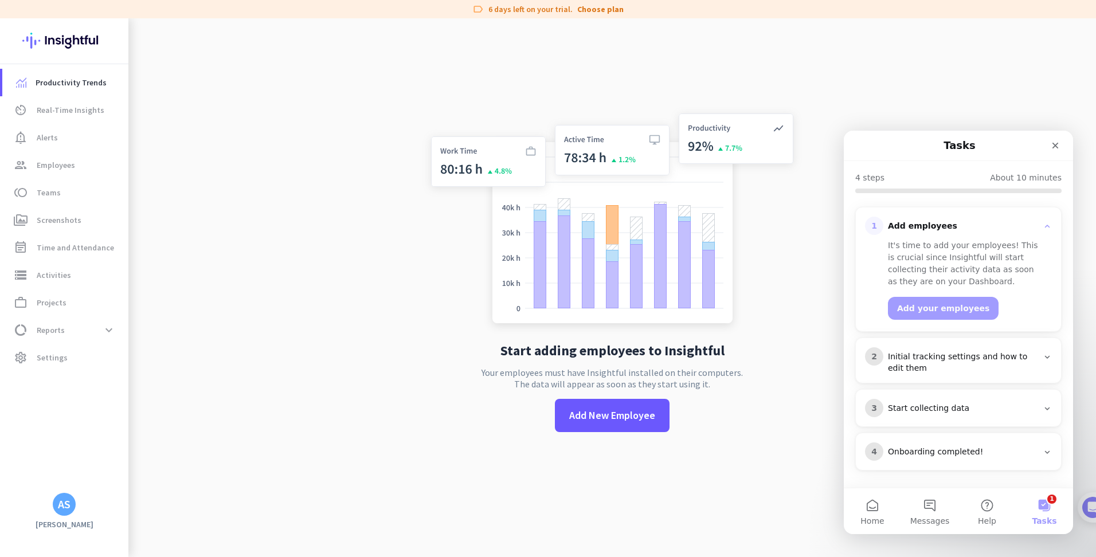
click at [1045, 357] on icon "Intercom messenger" at bounding box center [1047, 357] width 5 height 3
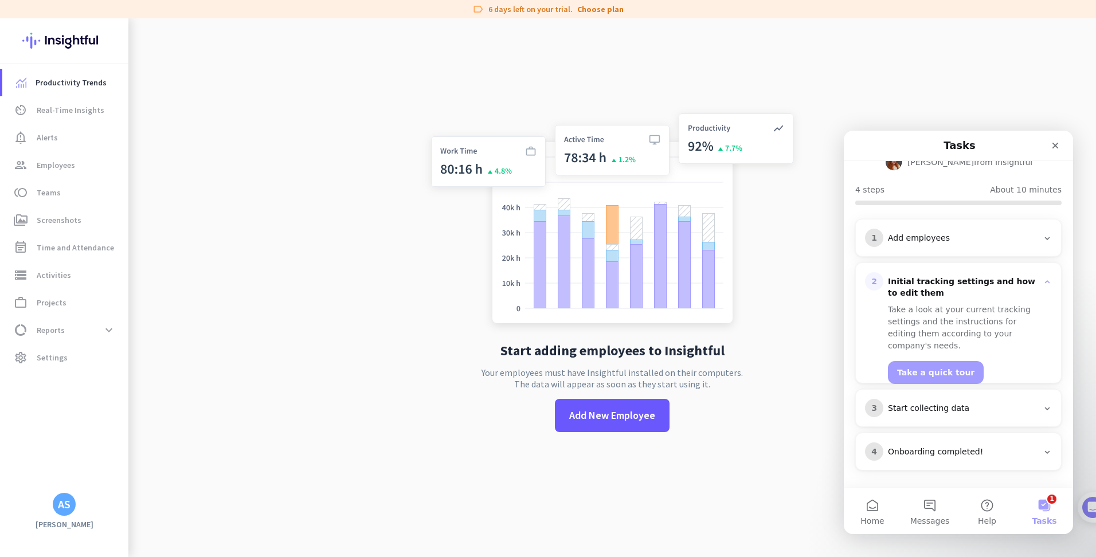
scroll to position [97, 0]
click at [1043, 405] on icon "Intercom messenger" at bounding box center [1047, 408] width 9 height 9
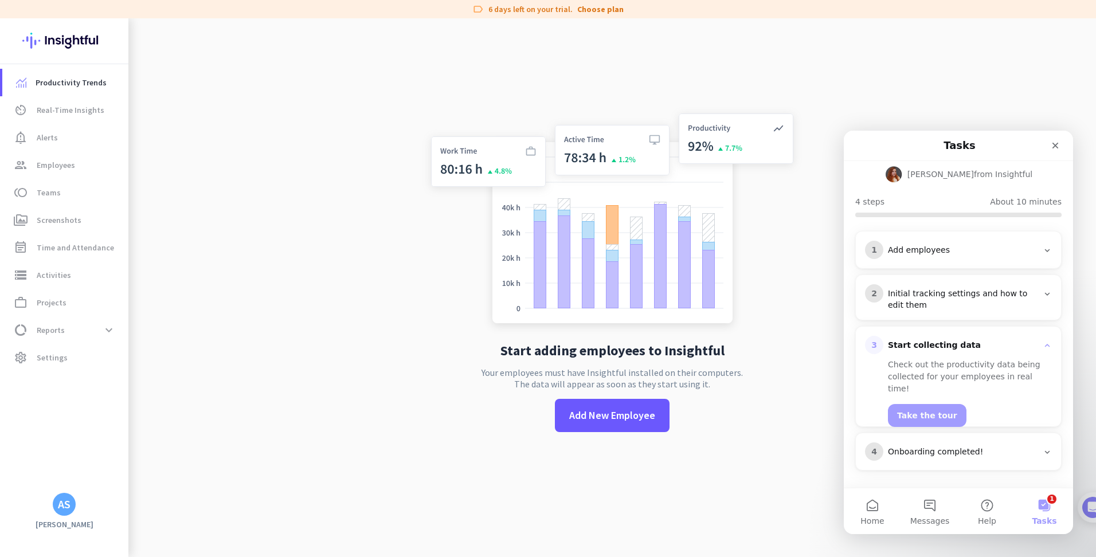
scroll to position [85, 0]
click at [1043, 452] on icon "Intercom messenger" at bounding box center [1047, 452] width 9 height 9
click at [1042, 452] on div "4 Onboarding completed!" at bounding box center [958, 451] width 205 height 37
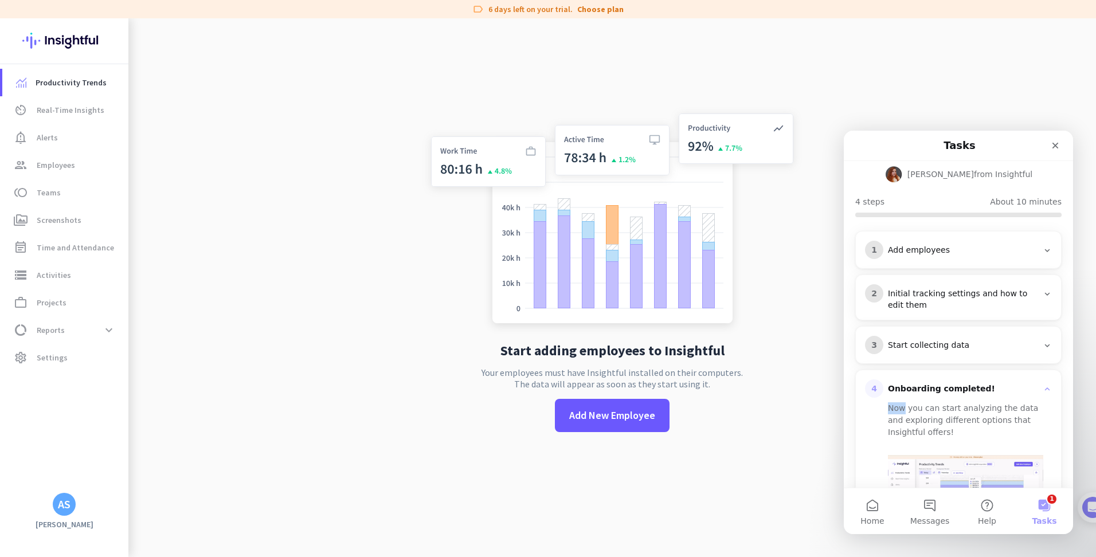
drag, startPoint x: 1042, startPoint y: 452, endPoint x: 1048, endPoint y: 504, distance: 52.5
click at [1048, 504] on button "1 Tasks" at bounding box center [1044, 511] width 57 height 46
click at [805, 250] on app-no-employees "Start adding employees to Insightful Your employees must have Insightful instal…" at bounding box center [612, 278] width 968 height 557
click at [1056, 147] on icon "Close" at bounding box center [1055, 146] width 6 height 6
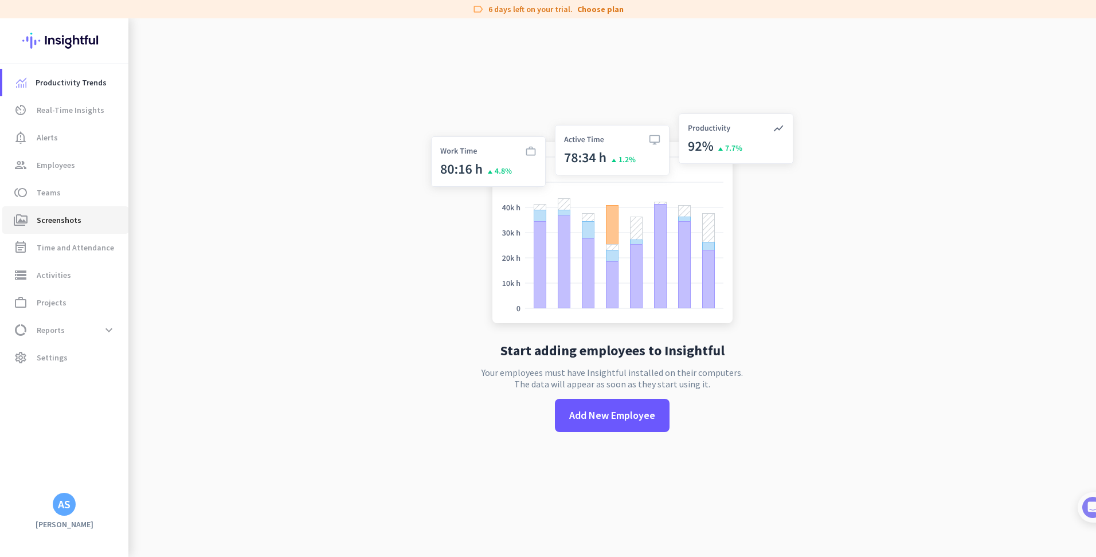
click at [67, 213] on span "Screenshots" at bounding box center [59, 220] width 45 height 14
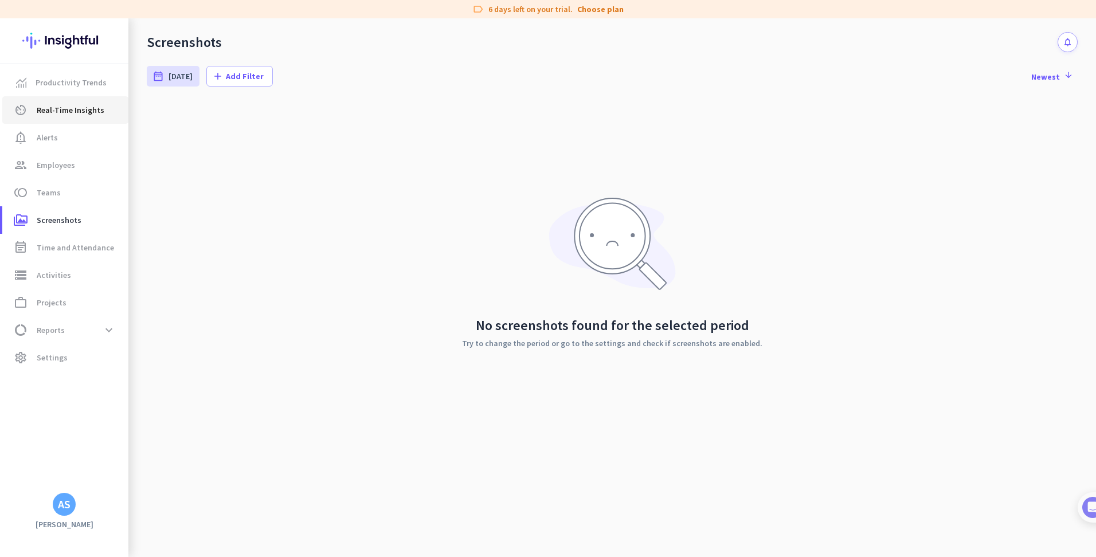
click at [66, 109] on span "Real-Time Insights" at bounding box center [71, 110] width 68 height 14
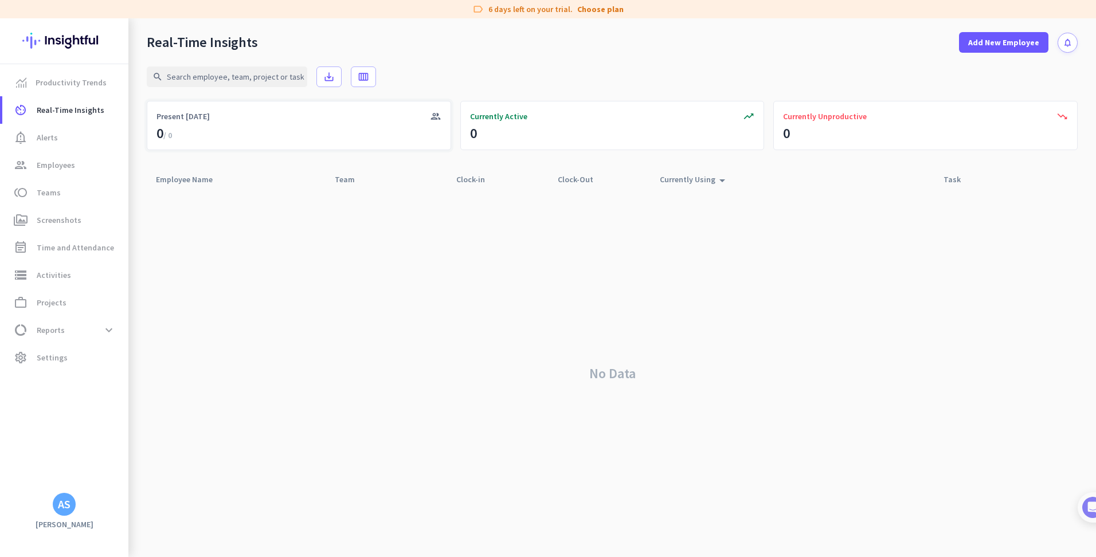
click at [261, 135] on div "group Present [DATE] 0 / 0" at bounding box center [299, 125] width 304 height 49
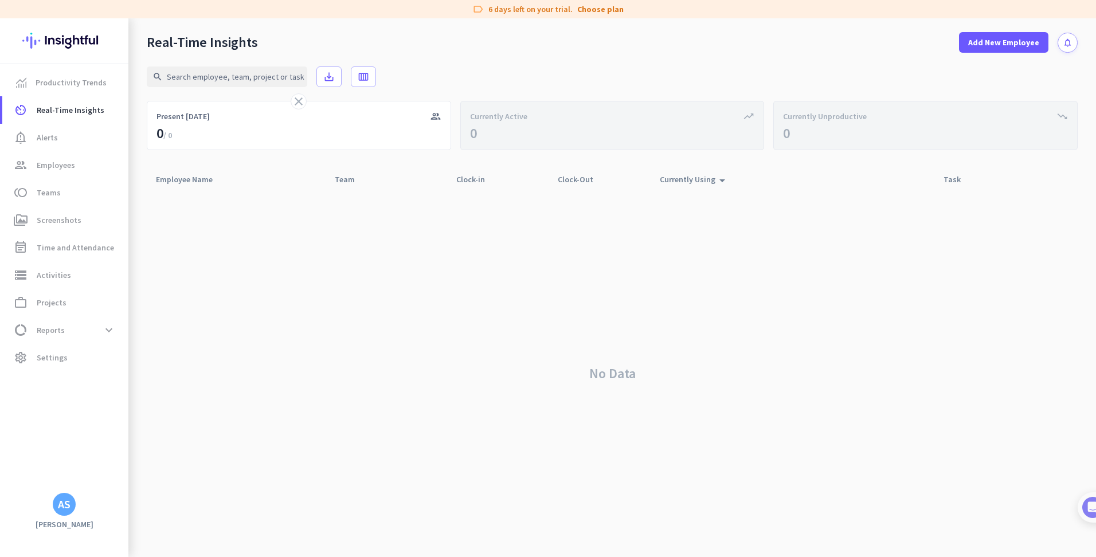
click at [500, 151] on app-real-time-table "search save_alt calendar_view_week close group Present [DATE] 0 / 0 trending_up…" at bounding box center [612, 305] width 931 height 504
click at [68, 75] on link "Productivity Trends" at bounding box center [65, 83] width 126 height 28
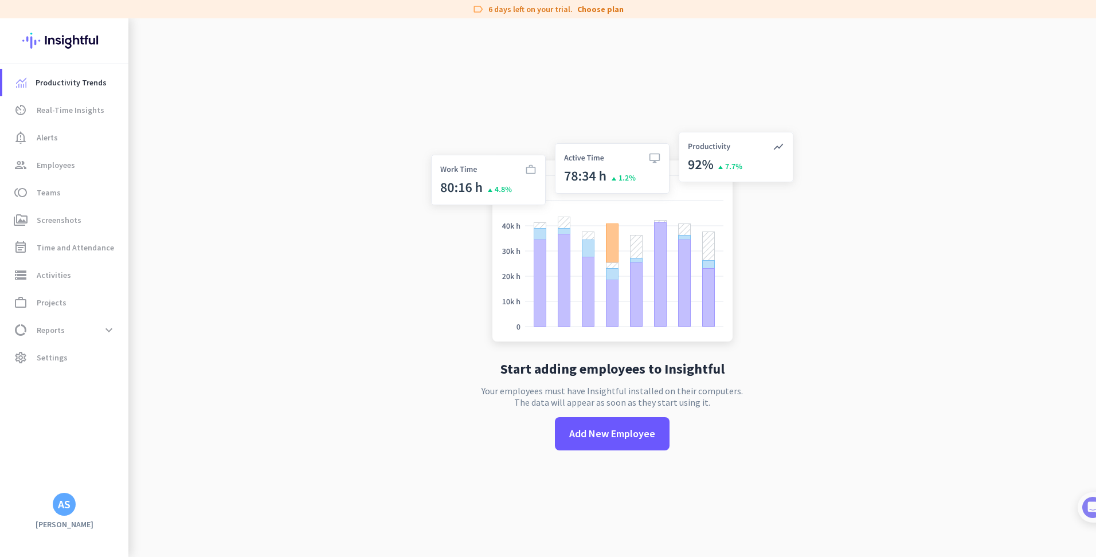
click at [69, 508] on div "AS" at bounding box center [64, 504] width 13 height 11
click at [118, 440] on span "Organizations" at bounding box center [119, 441] width 56 height 10
click at [189, 447] on h3 "RSI" at bounding box center [184, 444] width 21 height 9
